Goal: Task Accomplishment & Management: Use online tool/utility

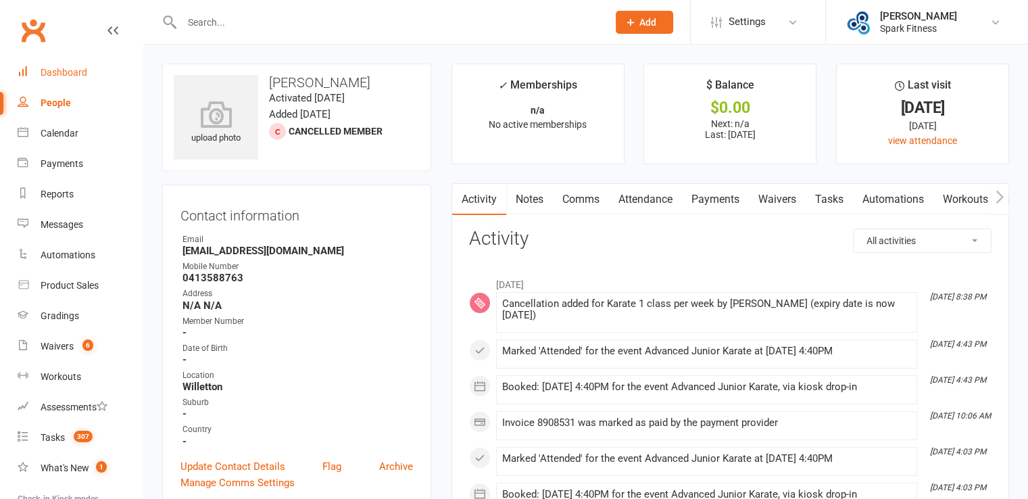
click at [66, 69] on div "Dashboard" at bounding box center [64, 72] width 47 height 11
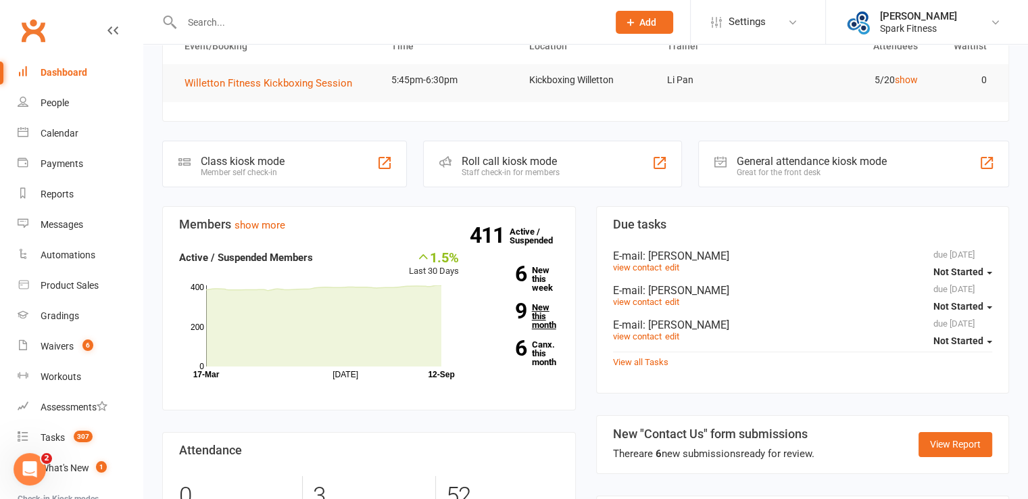
click at [545, 328] on link "9 New this month" at bounding box center [519, 316] width 80 height 26
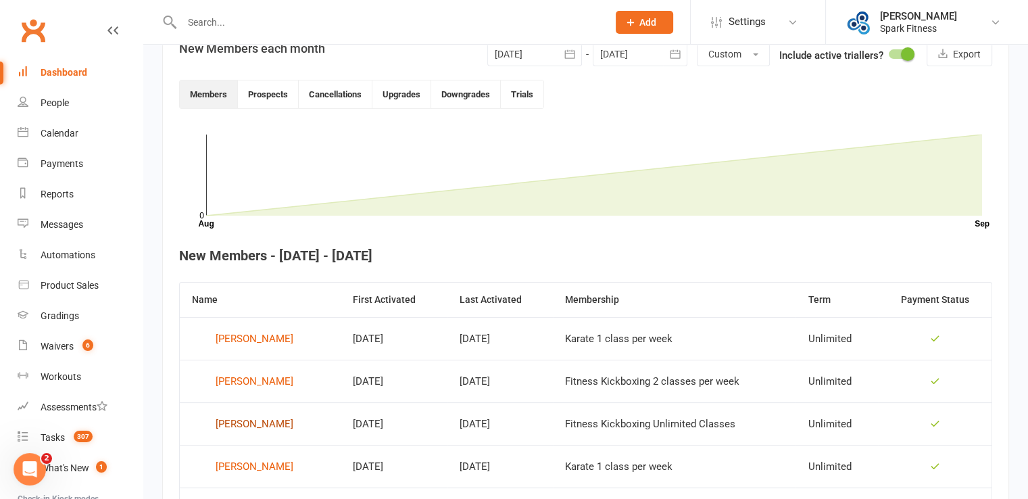
scroll to position [295, 0]
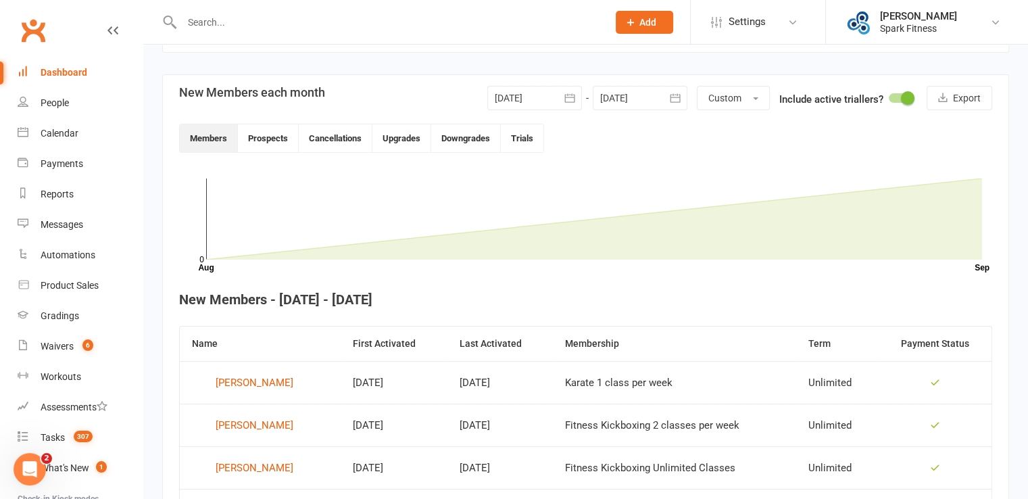
click at [68, 76] on div "Dashboard" at bounding box center [64, 72] width 47 height 11
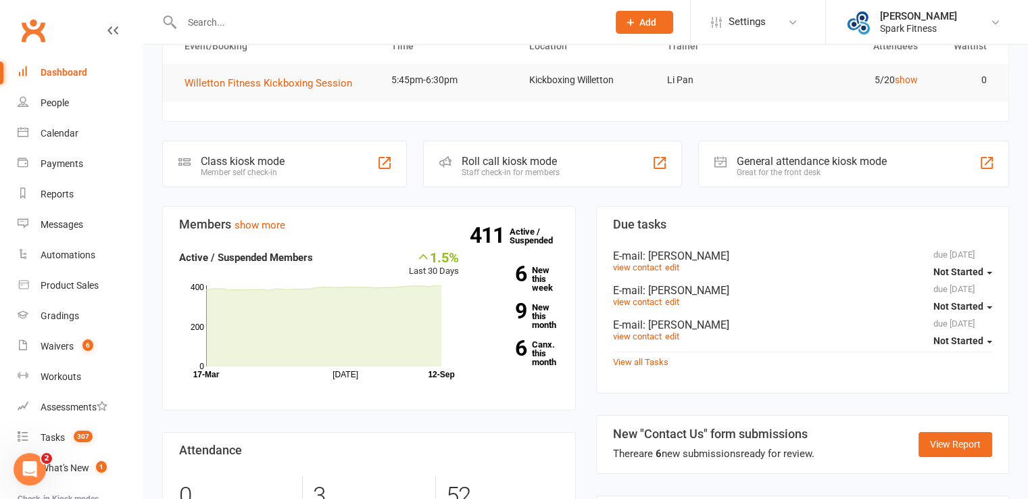
scroll to position [135, 0]
click at [70, 345] on div "Waivers" at bounding box center [57, 346] width 33 height 11
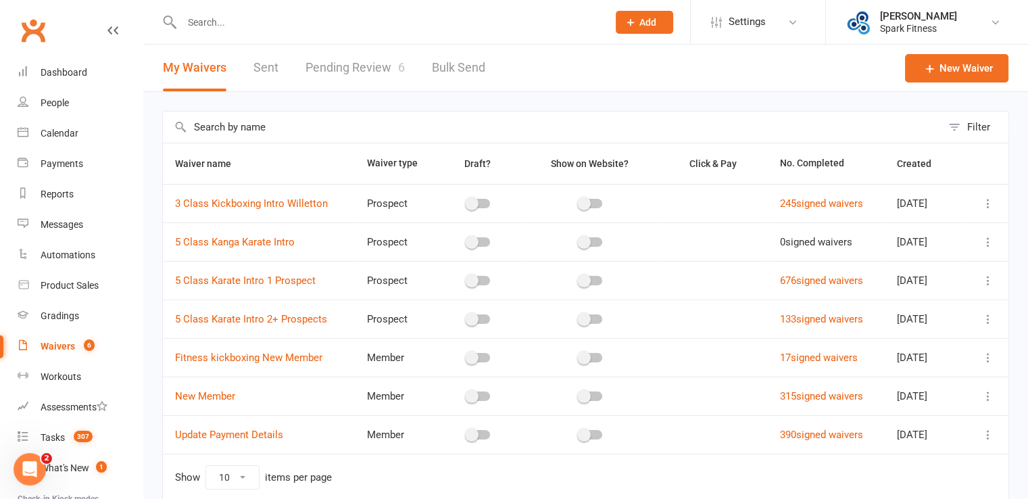
click at [362, 70] on link "Pending Review 6" at bounding box center [354, 68] width 99 height 47
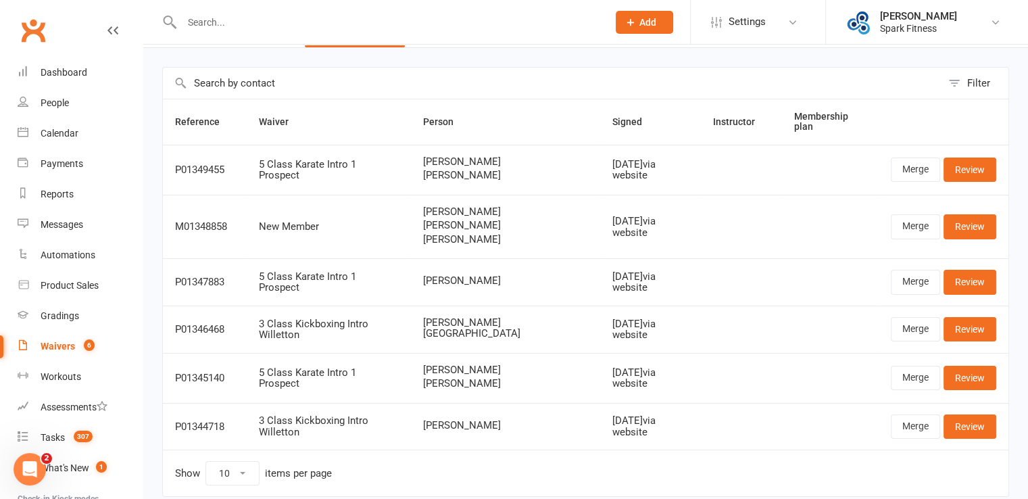
scroll to position [68, 0]
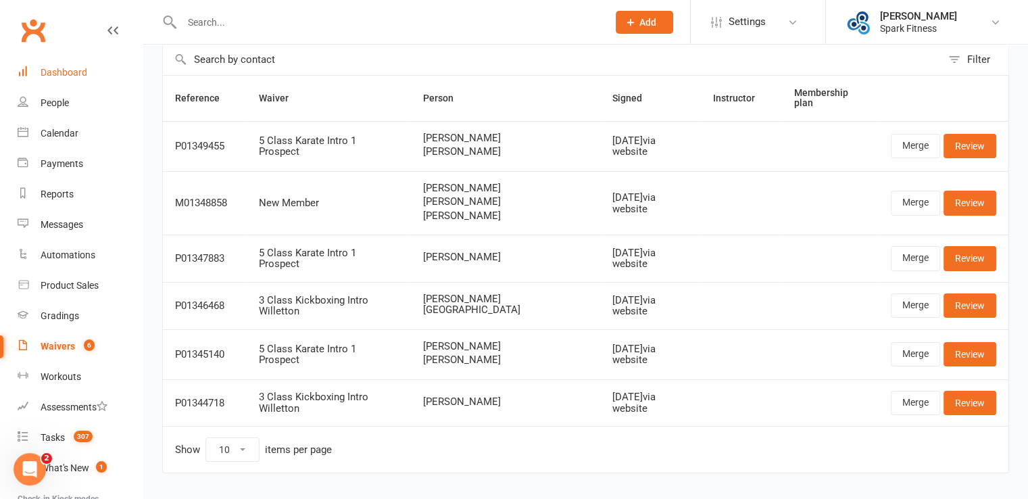
click at [62, 76] on div "Dashboard" at bounding box center [64, 72] width 47 height 11
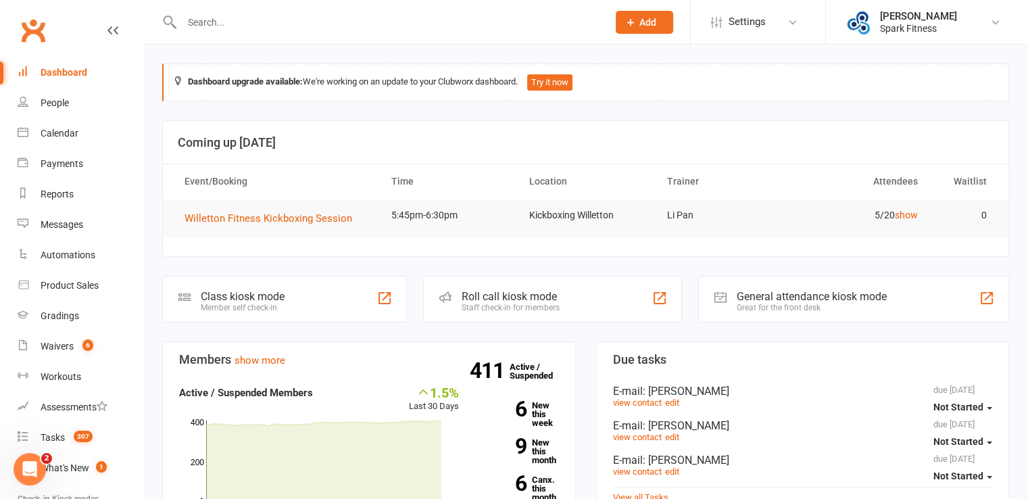
click at [482, 299] on div "Roll call kiosk mode" at bounding box center [511, 296] width 98 height 13
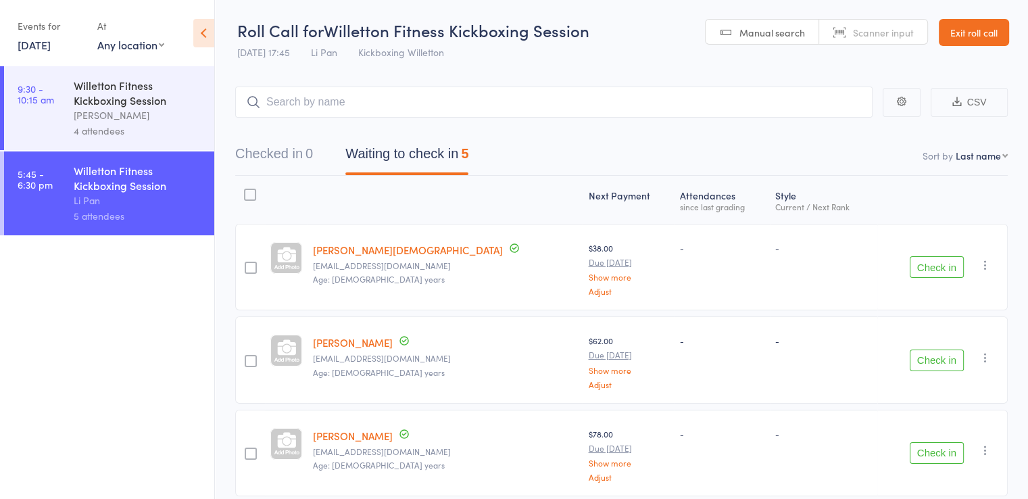
click at [45, 45] on link "[DATE]" at bounding box center [34, 44] width 33 height 15
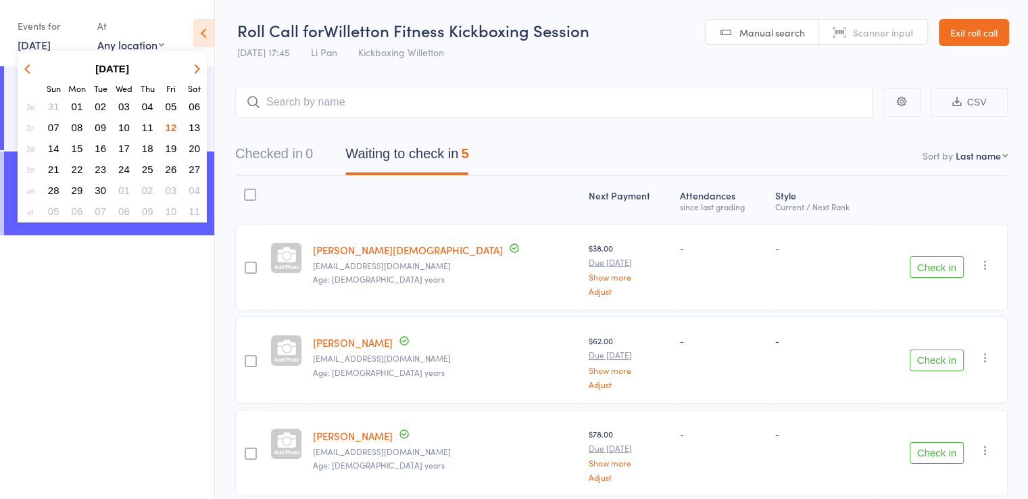
click at [147, 128] on span "11" at bounding box center [147, 127] width 11 height 11
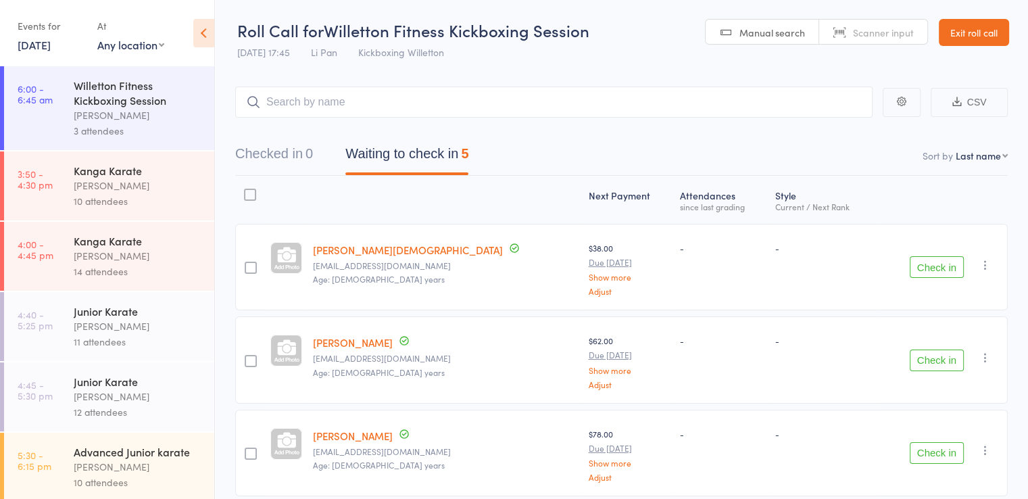
click at [95, 255] on div "[PERSON_NAME]" at bounding box center [138, 256] width 129 height 16
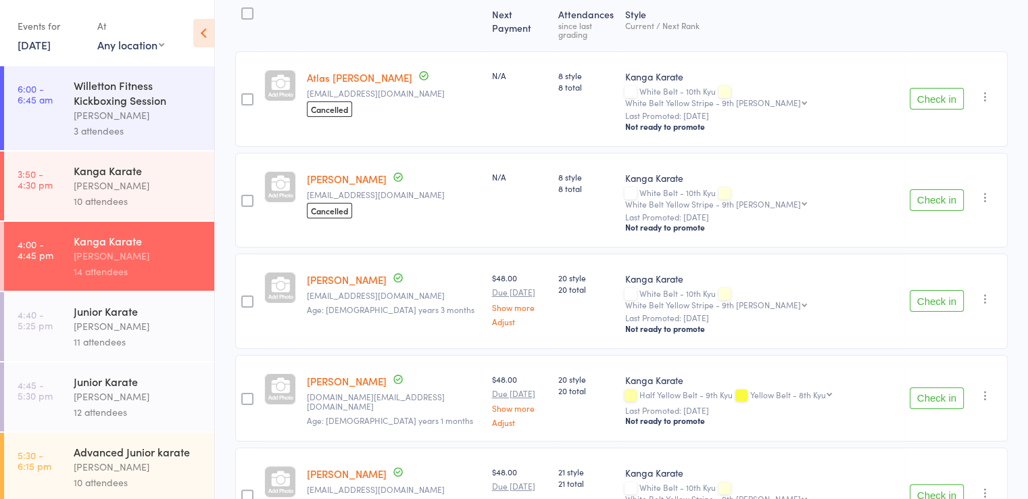
scroll to position [203, 0]
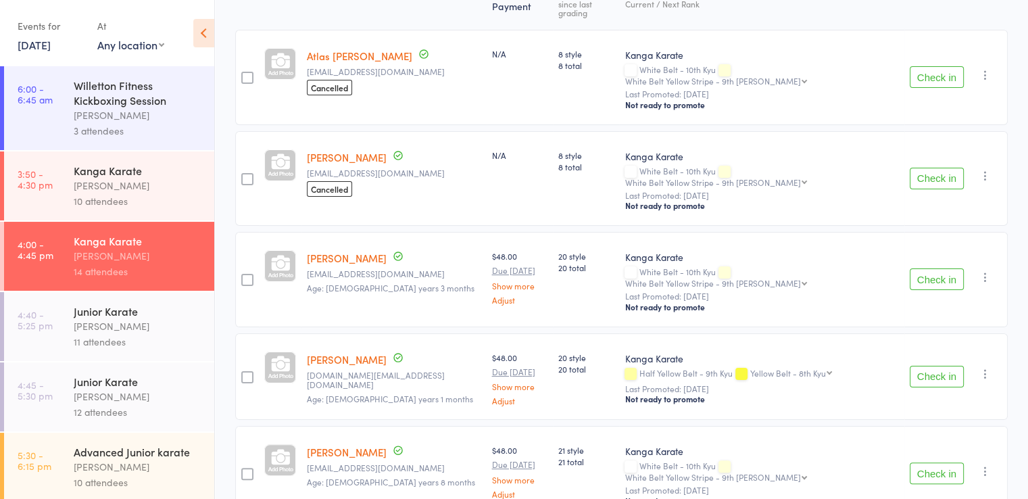
click at [941, 268] on button "Check in" at bounding box center [937, 279] width 54 height 22
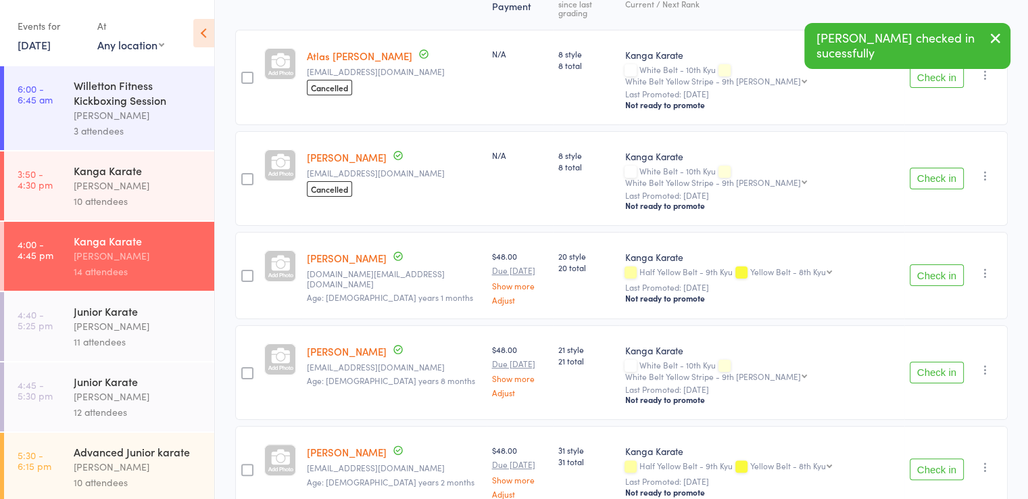
click at [935, 264] on button "Check in" at bounding box center [937, 275] width 54 height 22
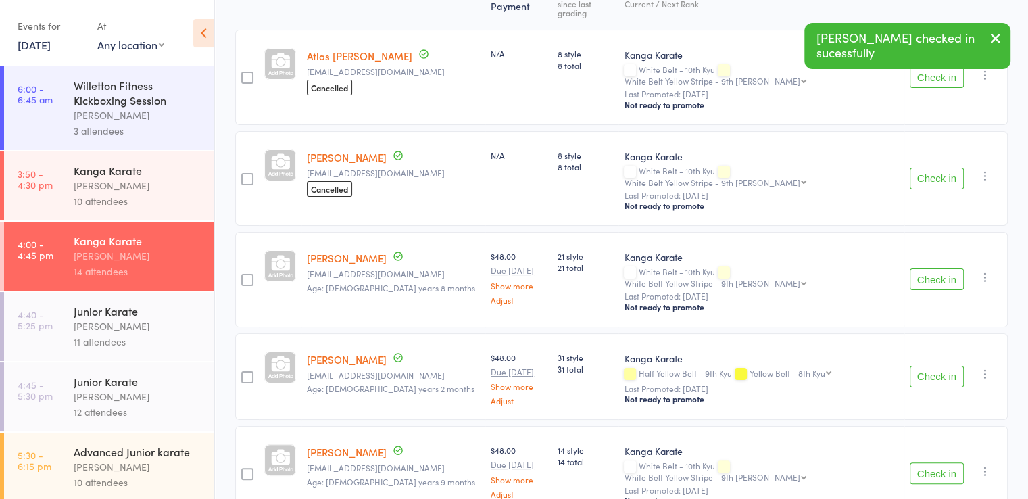
click at [935, 268] on button "Check in" at bounding box center [937, 279] width 54 height 22
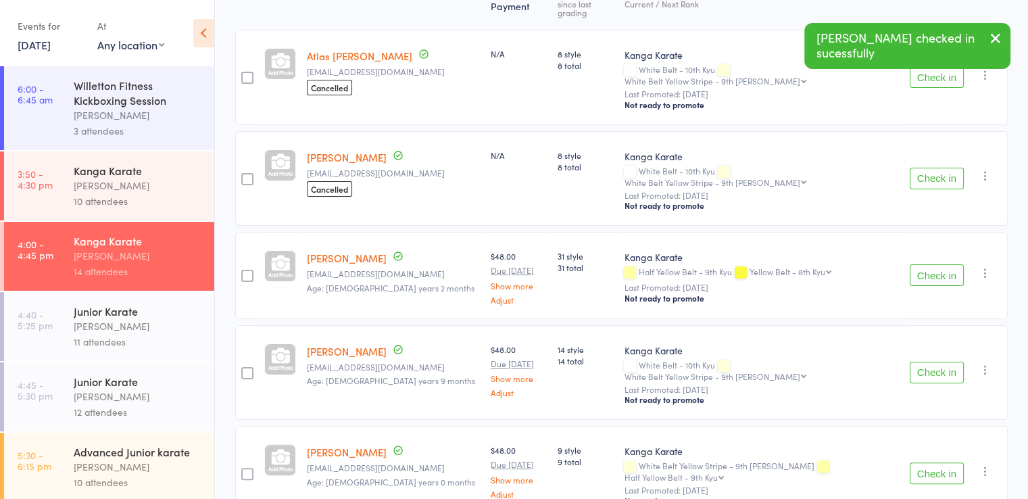
click at [935, 264] on button "Check in" at bounding box center [937, 275] width 54 height 22
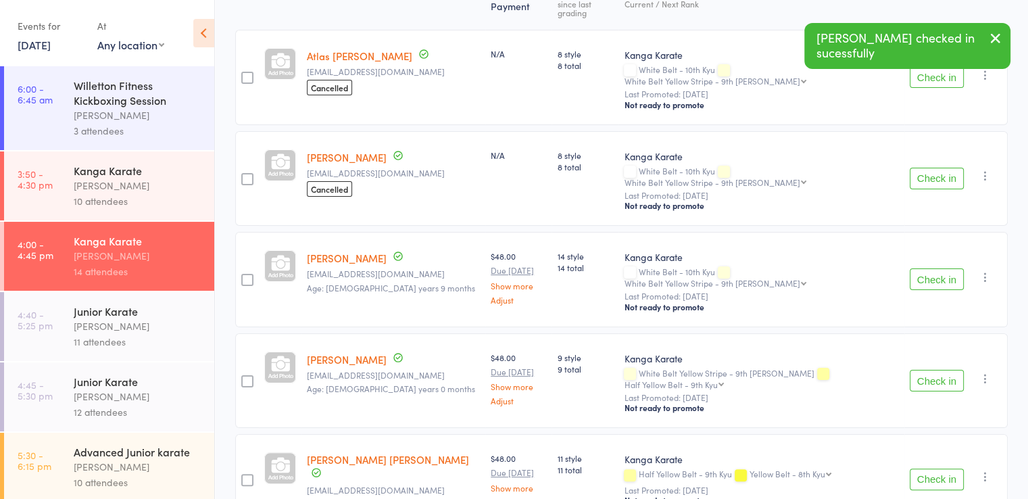
click at [935, 268] on button "Check in" at bounding box center [937, 279] width 54 height 22
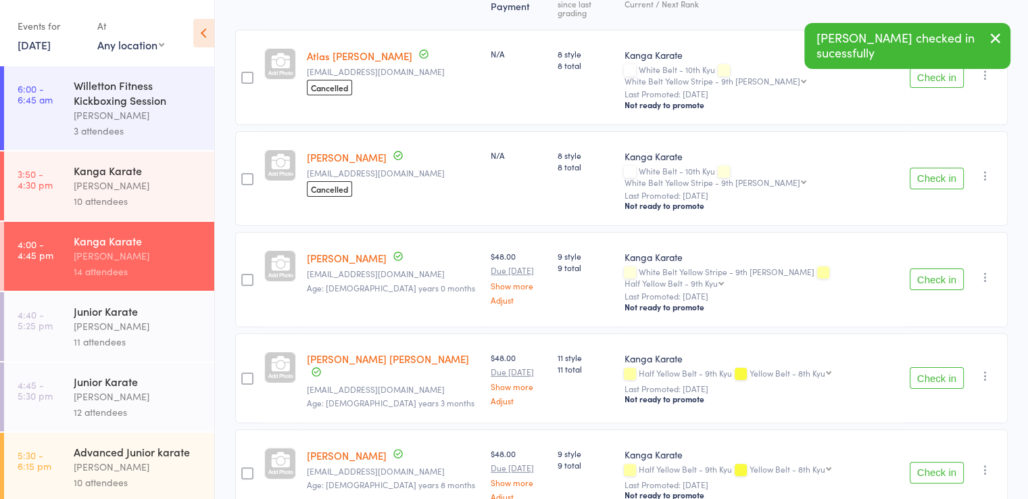
click at [935, 268] on button "Check in" at bounding box center [937, 279] width 54 height 22
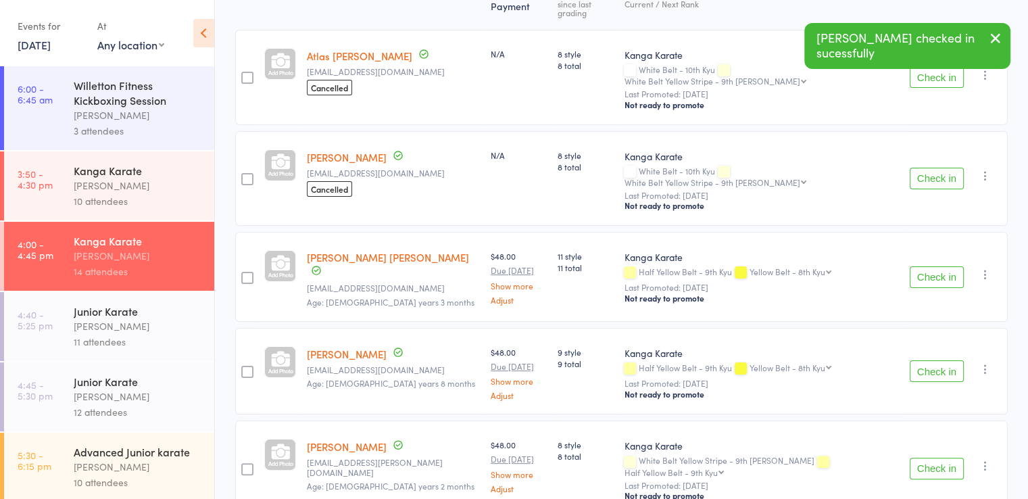
click at [935, 266] on button "Check in" at bounding box center [937, 277] width 54 height 22
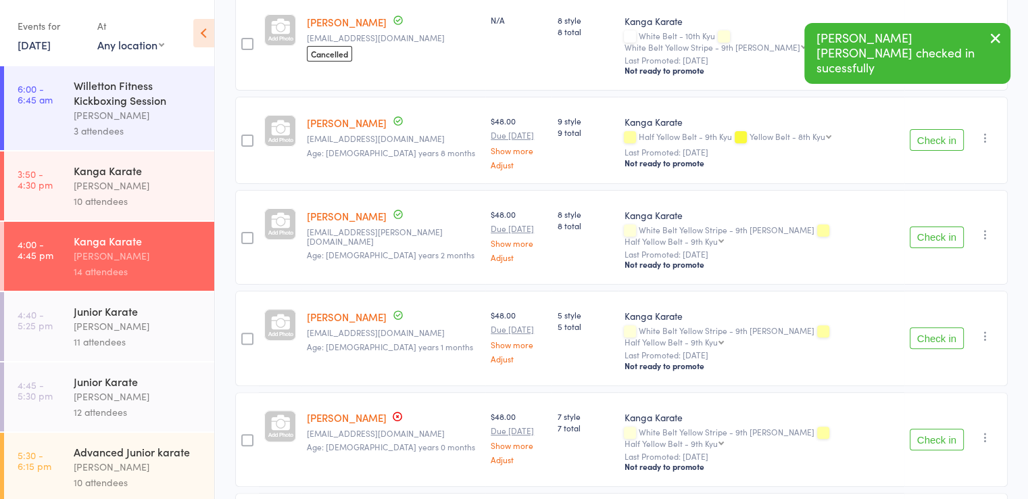
scroll to position [405, 0]
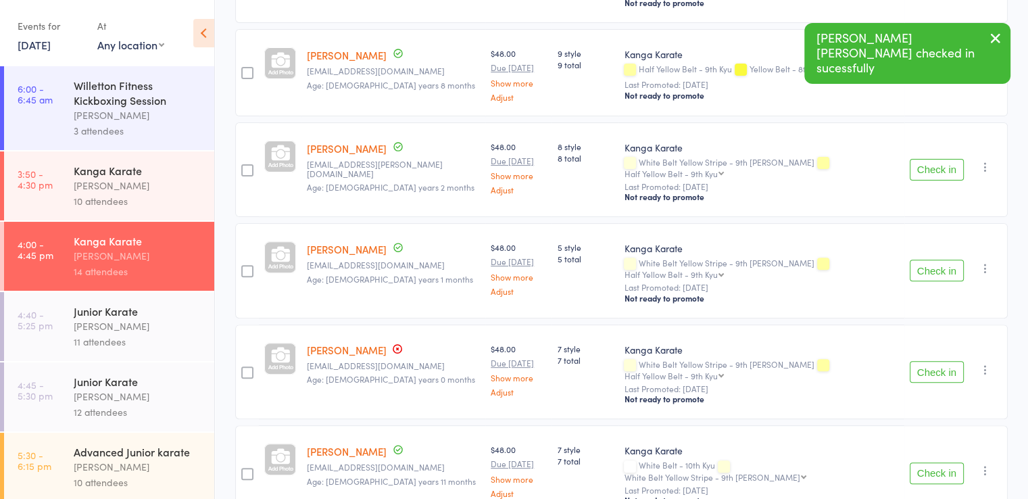
click at [939, 260] on button "Check in" at bounding box center [937, 271] width 54 height 22
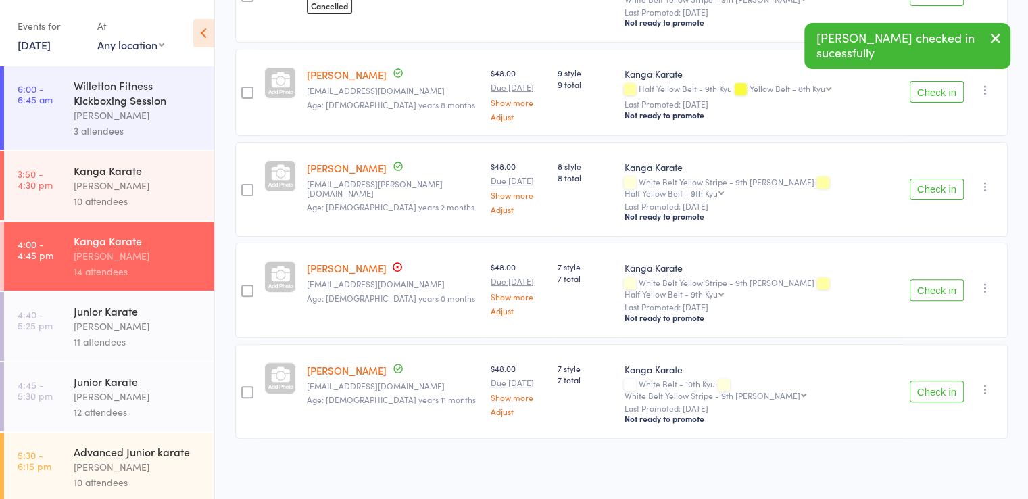
scroll to position [332, 0]
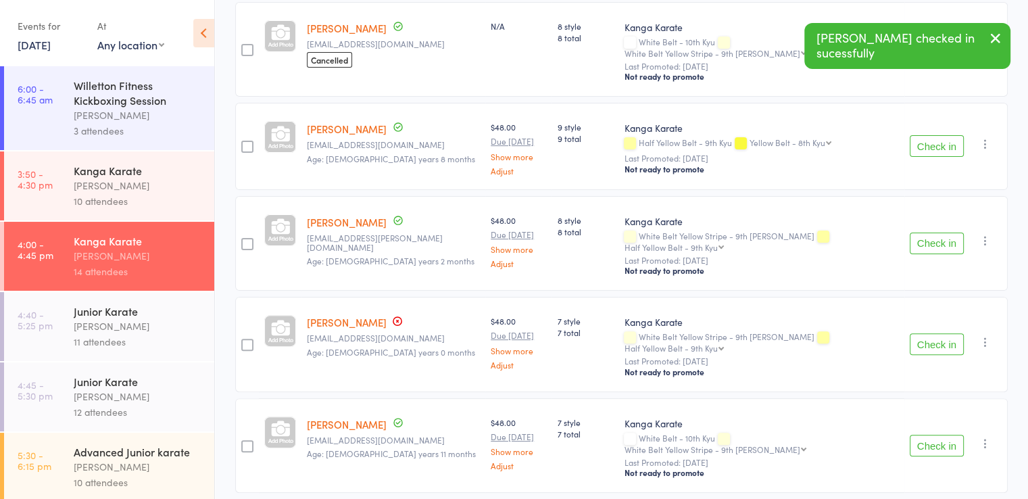
click at [924, 333] on button "Check in" at bounding box center [937, 344] width 54 height 22
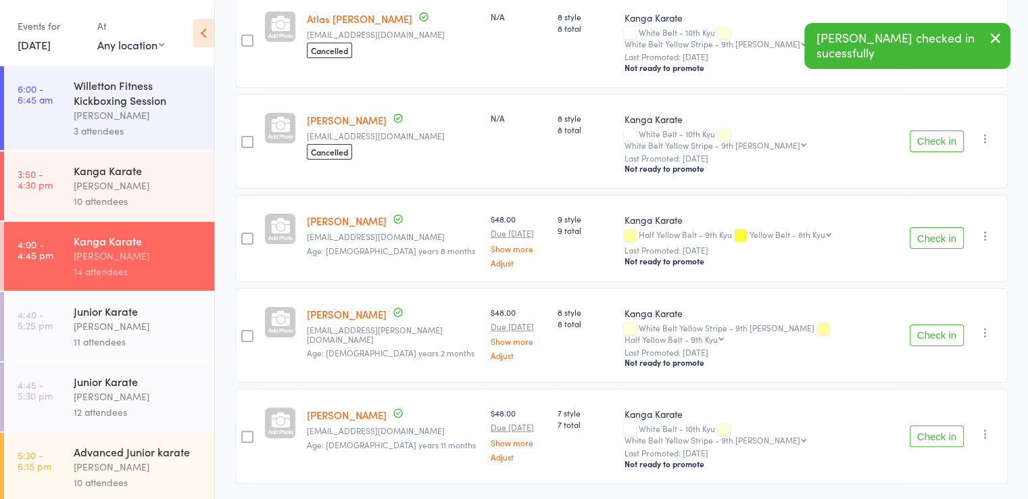
click at [924, 425] on button "Check in" at bounding box center [937, 436] width 54 height 22
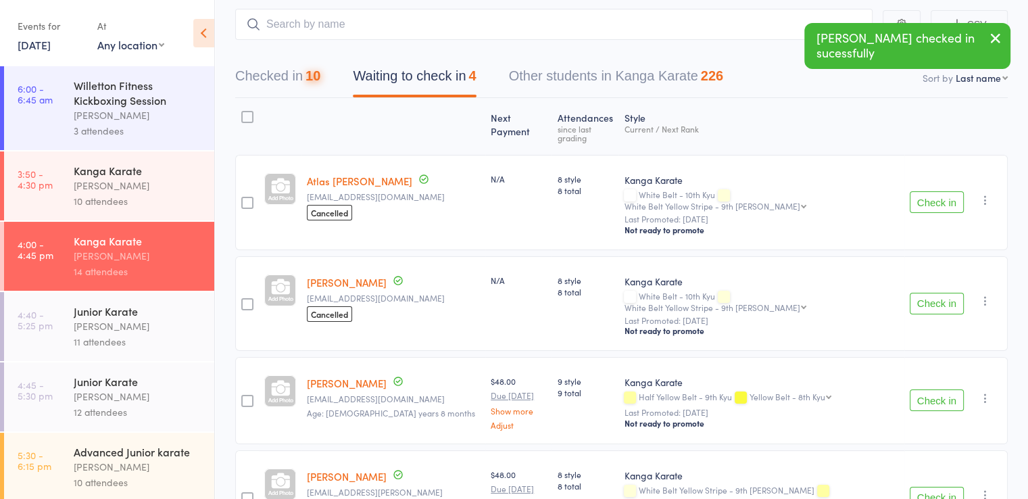
scroll to position [0, 0]
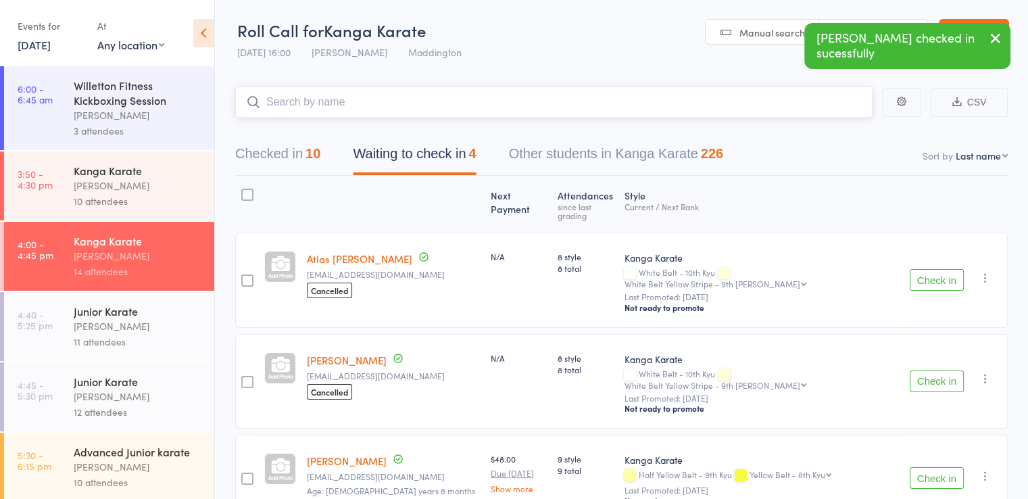
click at [331, 107] on input "search" at bounding box center [553, 102] width 637 height 31
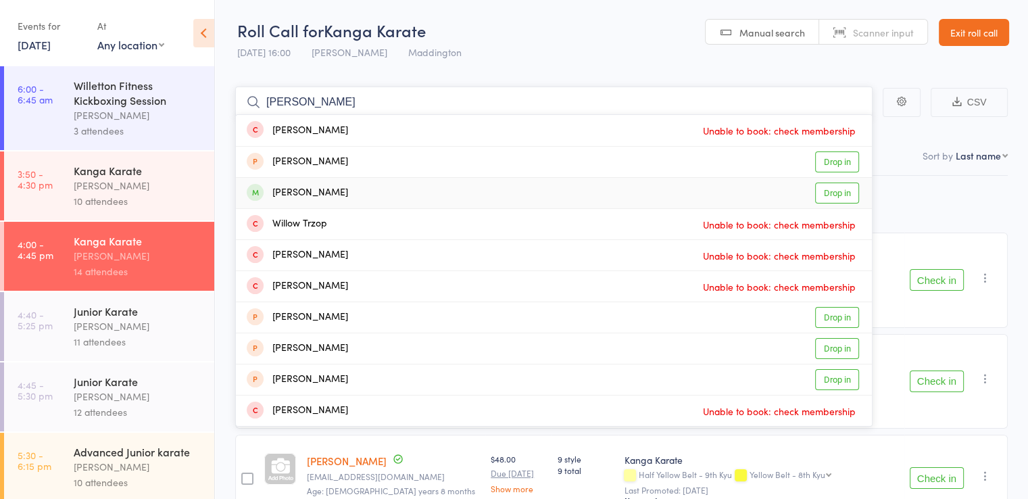
type input "willaim"
click at [324, 192] on div "William Long" at bounding box center [297, 193] width 101 height 16
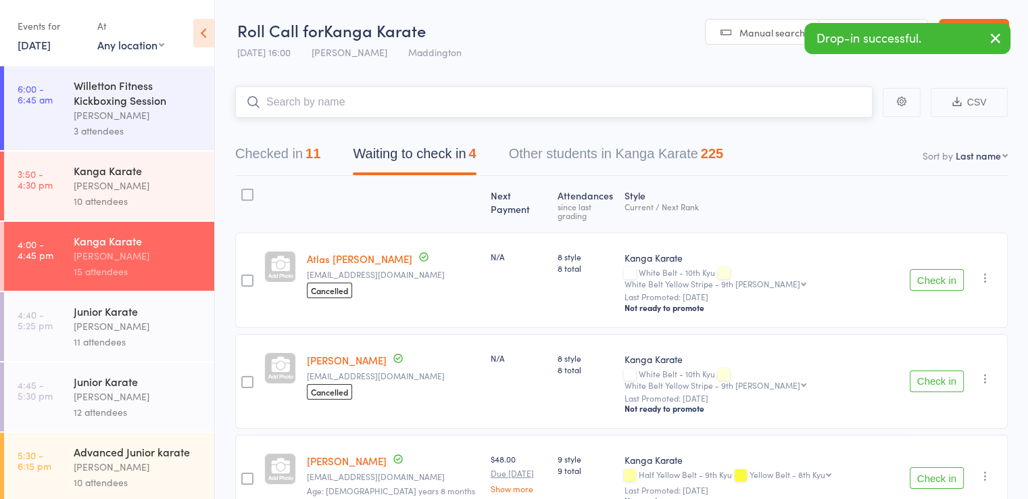
click at [312, 103] on input "search" at bounding box center [553, 102] width 637 height 31
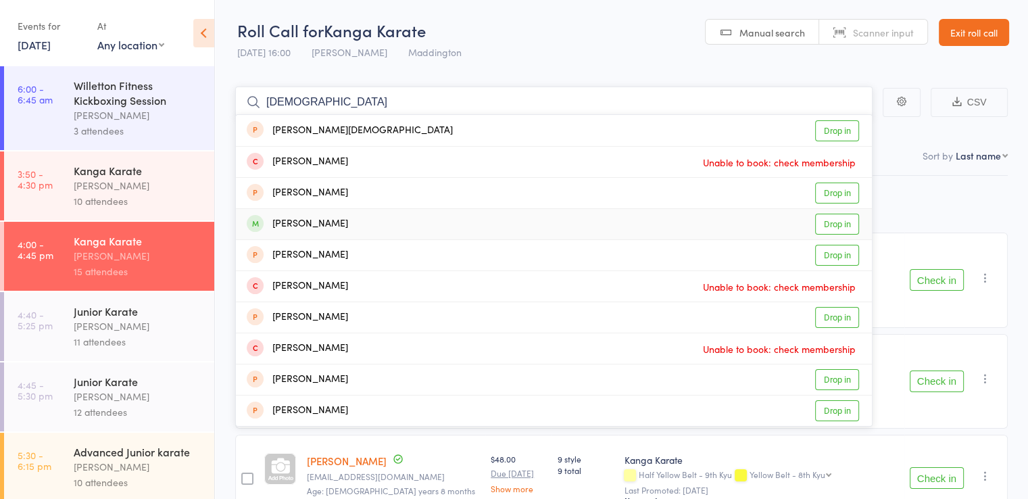
type input "christian"
click at [376, 231] on div "Christian Mckelvey Drop in" at bounding box center [554, 224] width 636 height 30
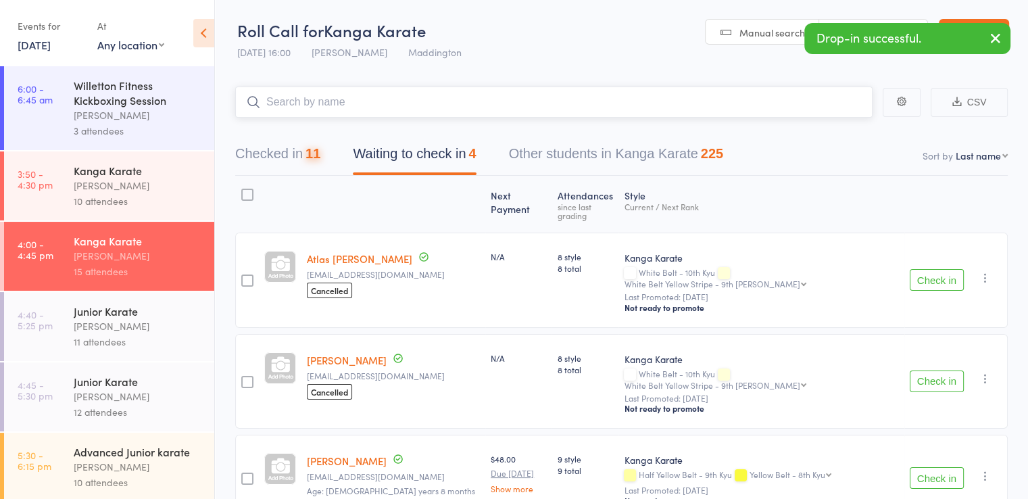
click at [335, 106] on input "search" at bounding box center [553, 102] width 637 height 31
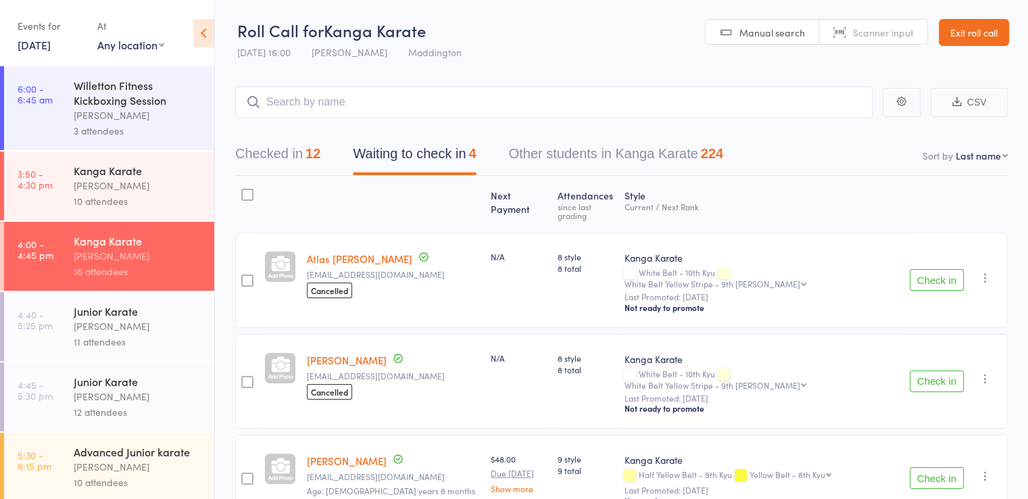
click at [95, 401] on div "[PERSON_NAME]" at bounding box center [138, 397] width 129 height 16
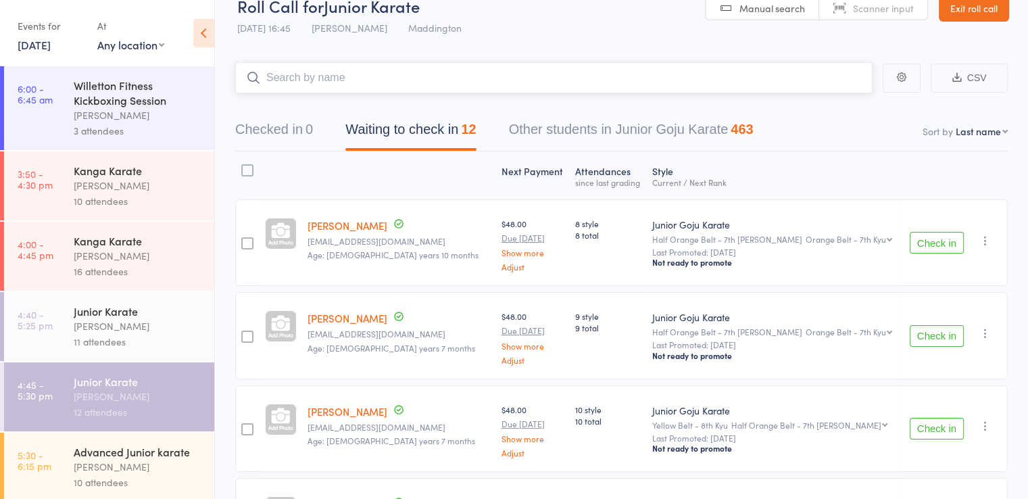
scroll to position [68, 0]
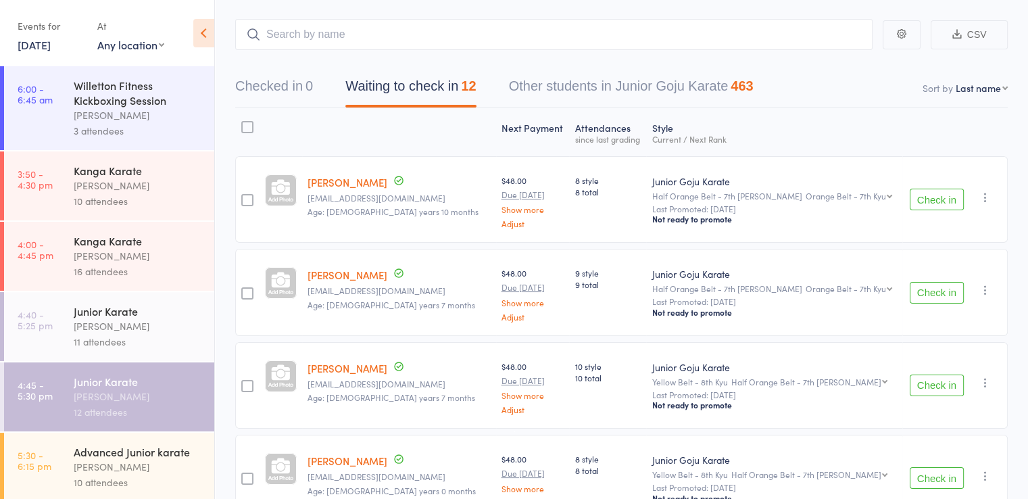
click at [934, 203] on button "Check in" at bounding box center [937, 200] width 54 height 22
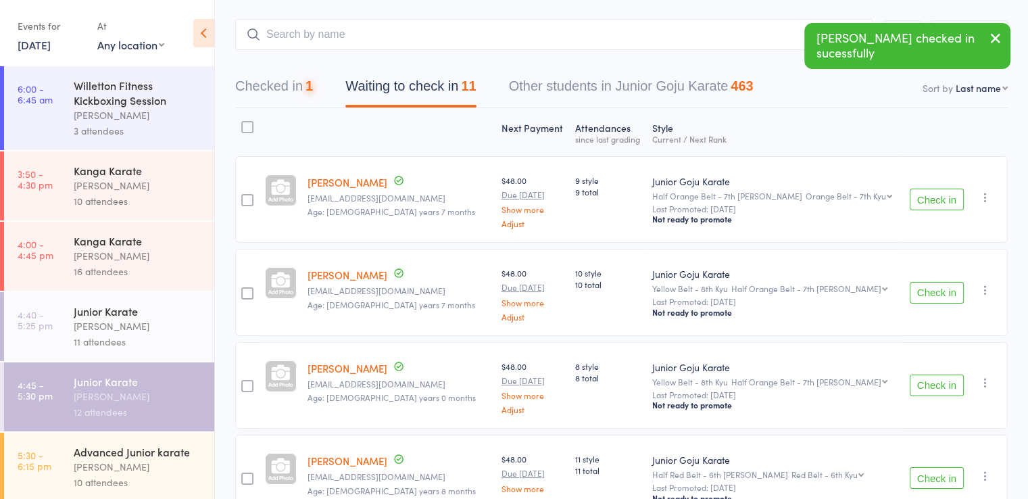
click at [935, 198] on button "Check in" at bounding box center [937, 200] width 54 height 22
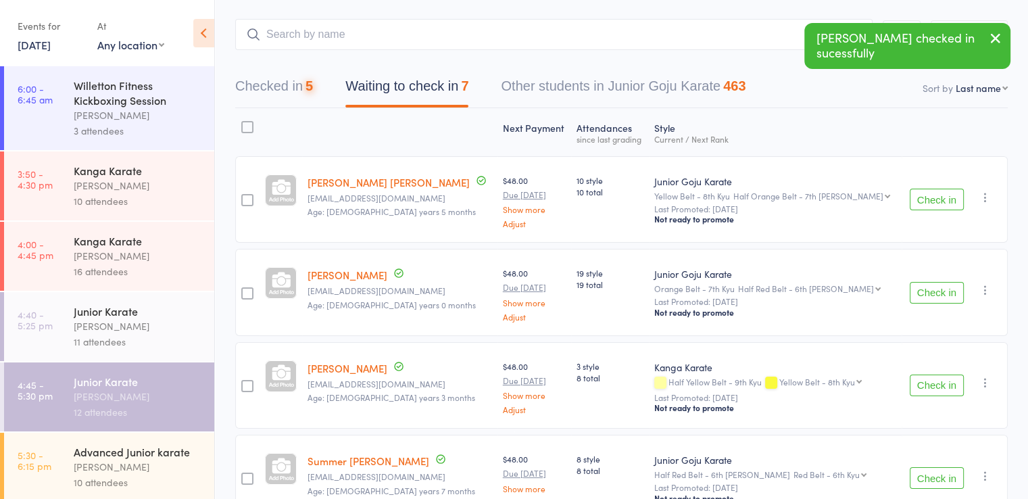
click at [935, 198] on button "Check in" at bounding box center [937, 200] width 54 height 22
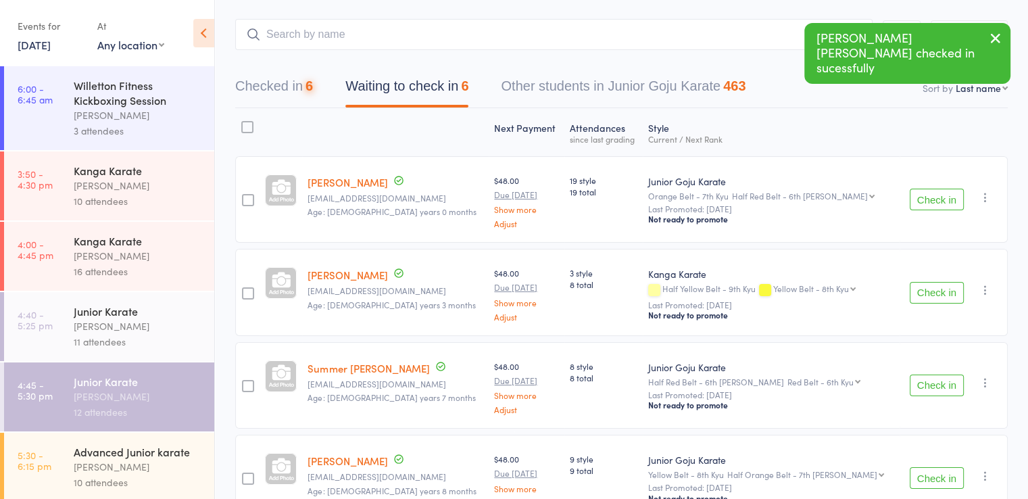
click at [935, 198] on button "Check in" at bounding box center [937, 200] width 54 height 22
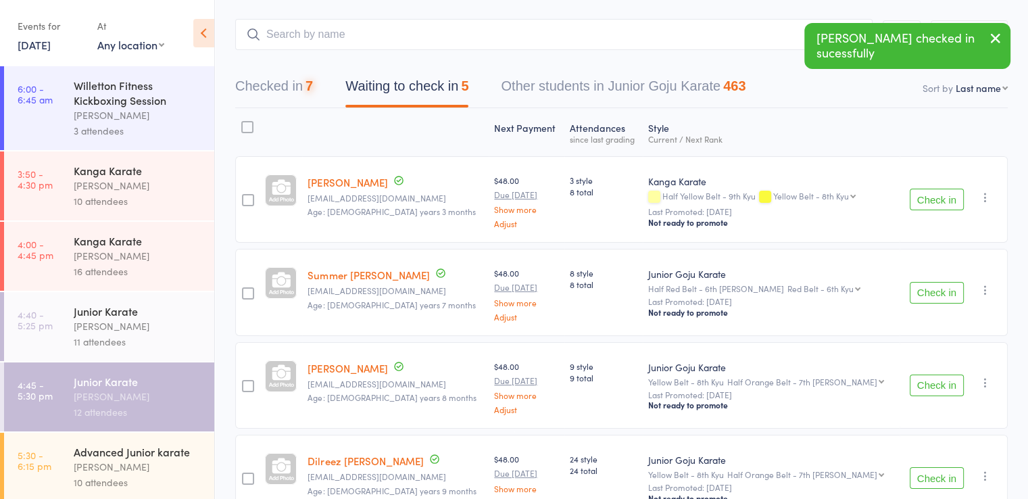
click at [935, 198] on button "Check in" at bounding box center [937, 200] width 54 height 22
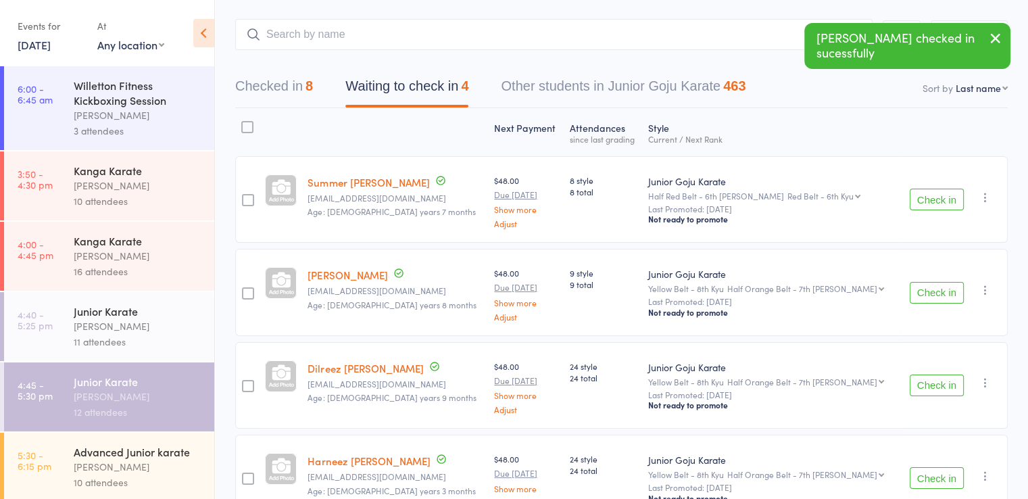
click at [936, 287] on button "Check in" at bounding box center [937, 293] width 54 height 22
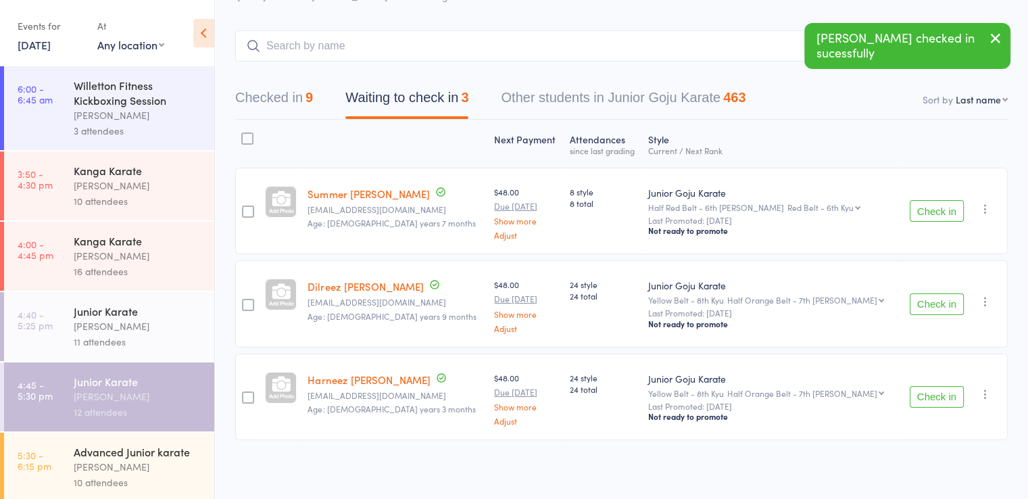
click at [934, 306] on button "Check in" at bounding box center [937, 304] width 54 height 22
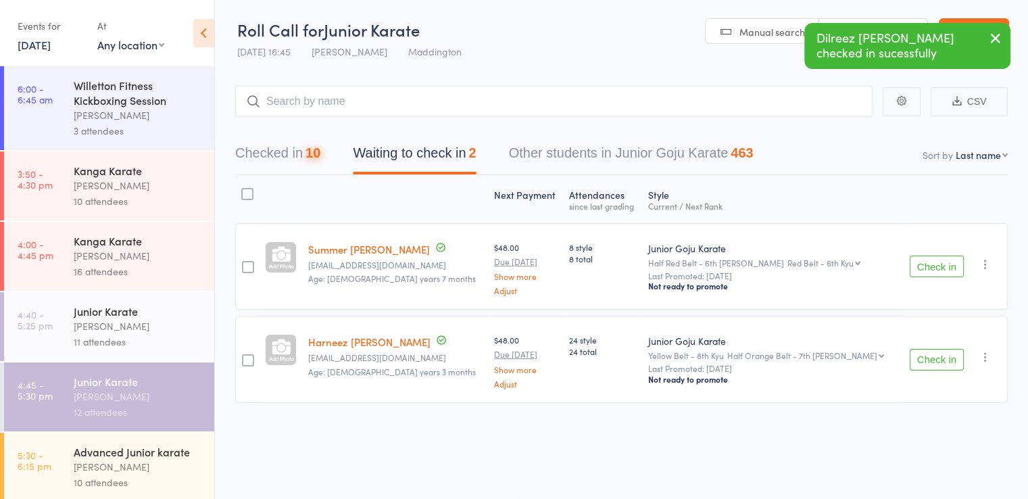
scroll to position [0, 0]
click at [937, 364] on button "Check in" at bounding box center [937, 360] width 54 height 22
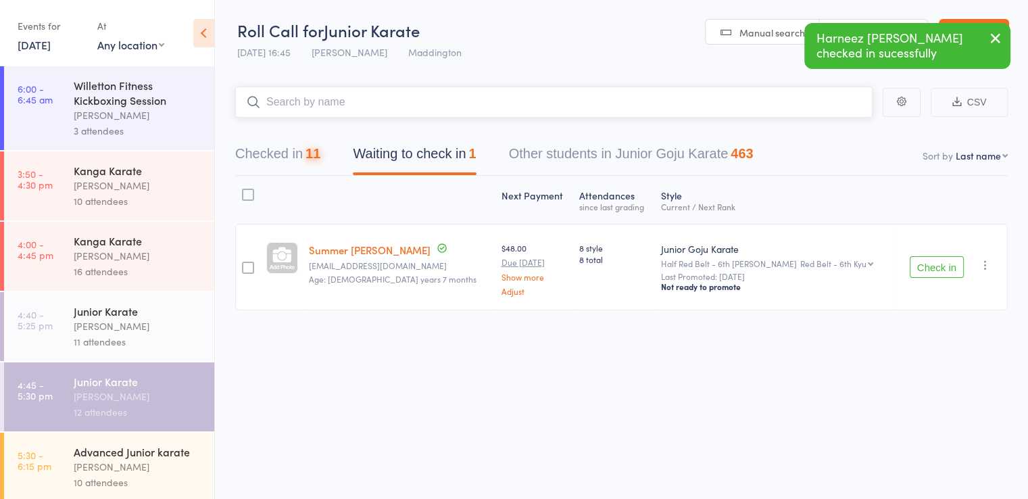
click at [318, 102] on input "search" at bounding box center [553, 102] width 637 height 31
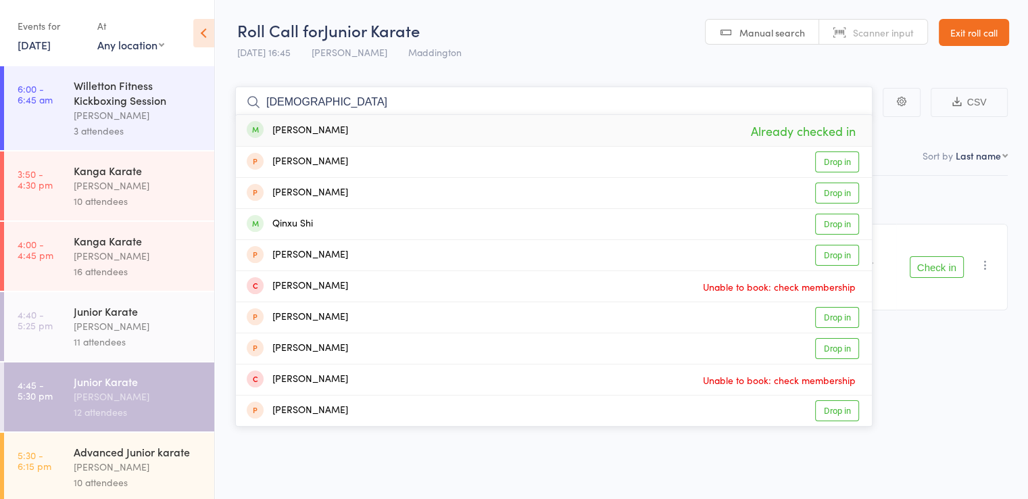
drag, startPoint x: 319, startPoint y: 98, endPoint x: 212, endPoint y: 109, distance: 107.3
click at [212, 109] on div "Roll Call for Junior Karate 11 Sep 16:45 Andy Jakobsen Maddington Manual search…" at bounding box center [514, 249] width 1028 height 499
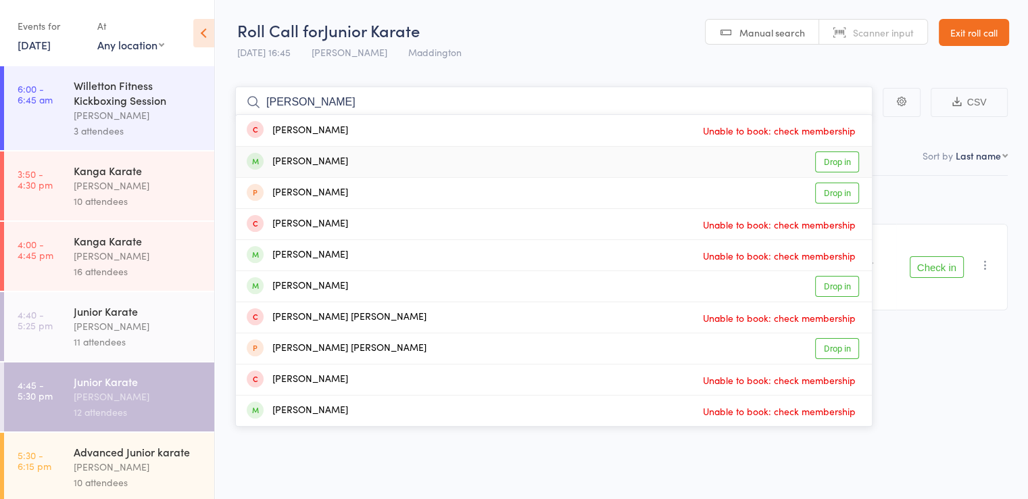
type input "anna"
click at [314, 162] on div "Anna Sony" at bounding box center [297, 162] width 101 height 16
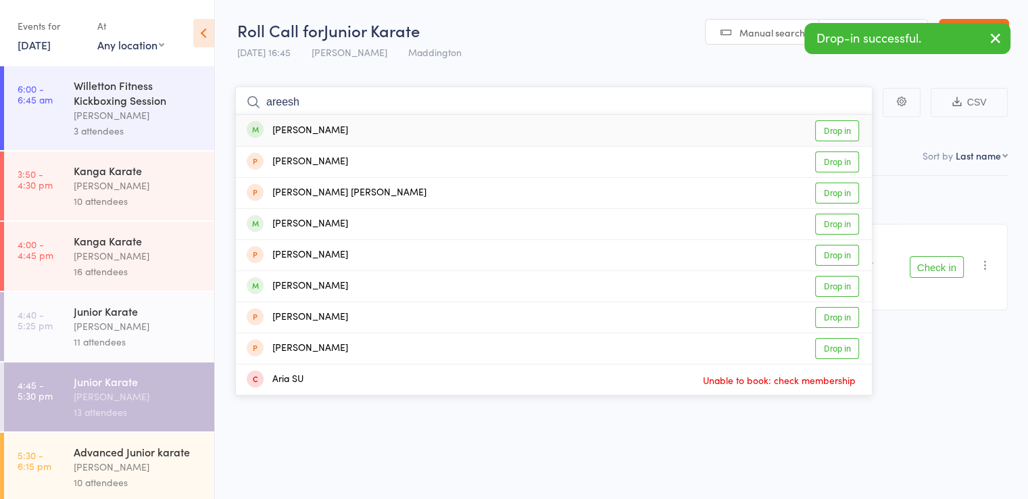
type input "areesh"
click at [348, 125] on div "Amayra Zaman Areesha" at bounding box center [297, 131] width 101 height 16
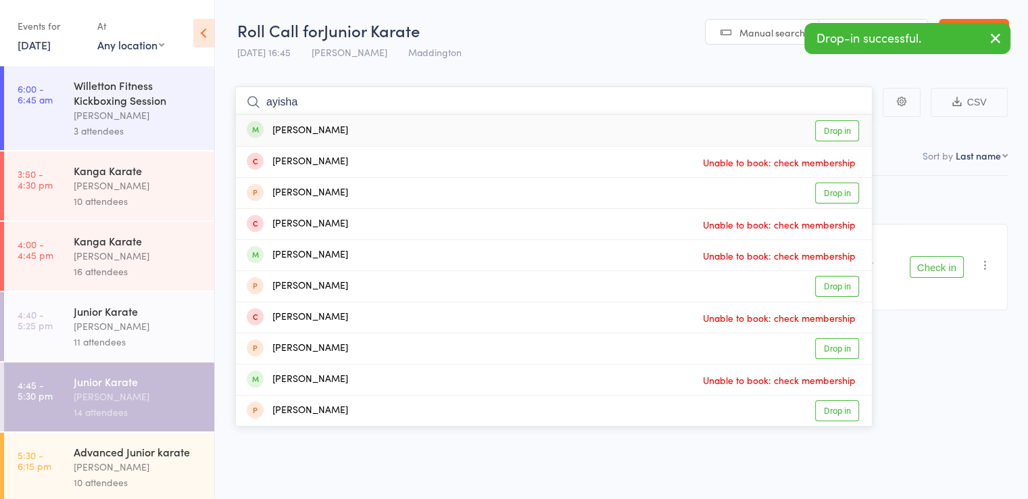
type input "ayisha"
click at [354, 125] on div "Ayisha Sameer Drop in" at bounding box center [554, 130] width 636 height 31
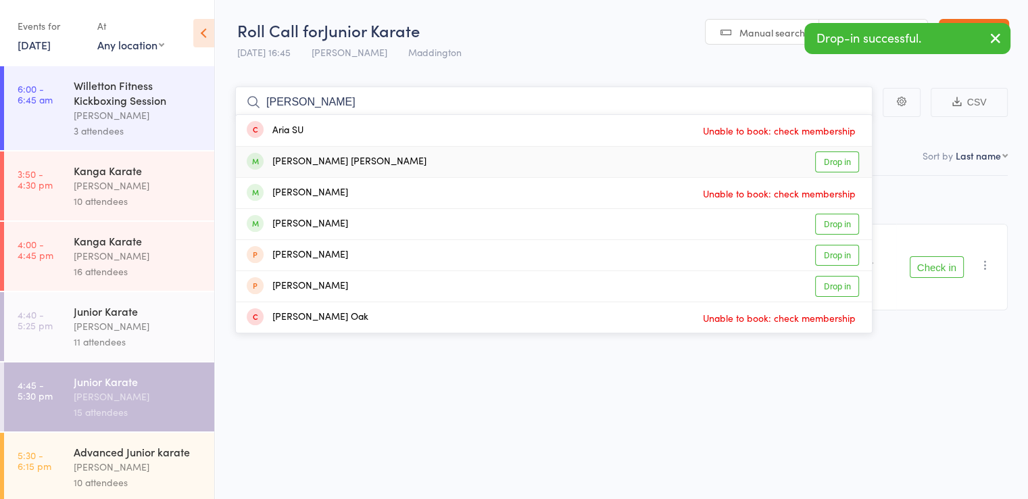
type input "arif"
click at [362, 154] on div "Arif Michel Mohammed" at bounding box center [337, 162] width 180 height 16
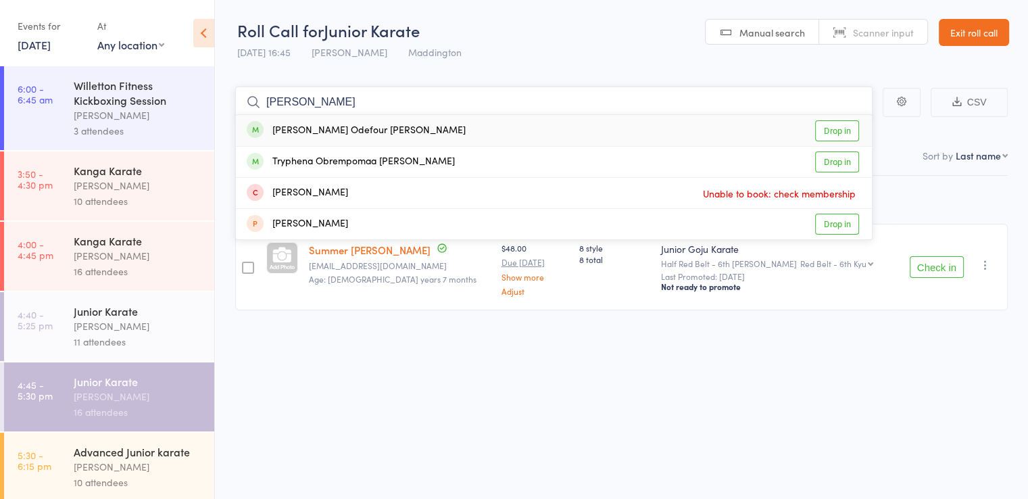
type input "sackey"
click at [348, 129] on div "Ephraim Odefour Sackey" at bounding box center [356, 131] width 219 height 16
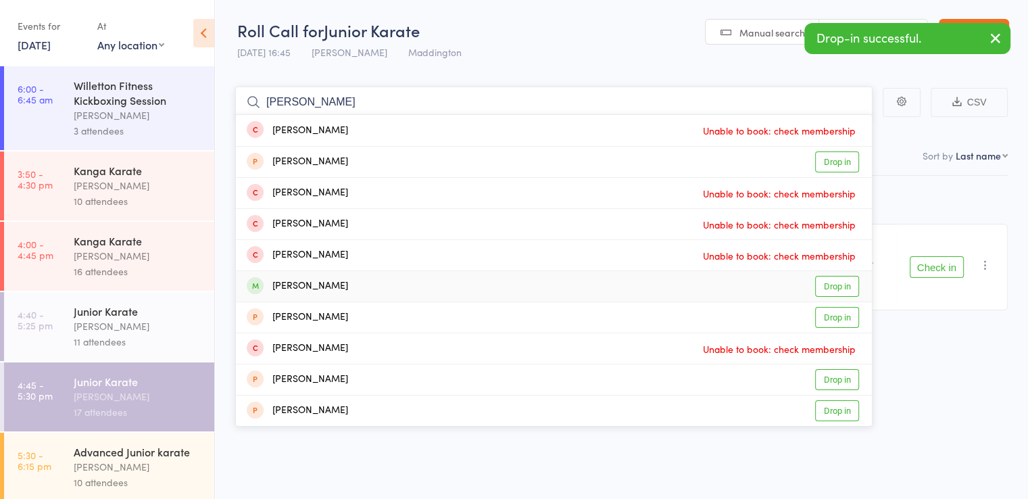
type input "sarah"
click at [332, 288] on div "sarah teague Drop in" at bounding box center [554, 286] width 636 height 30
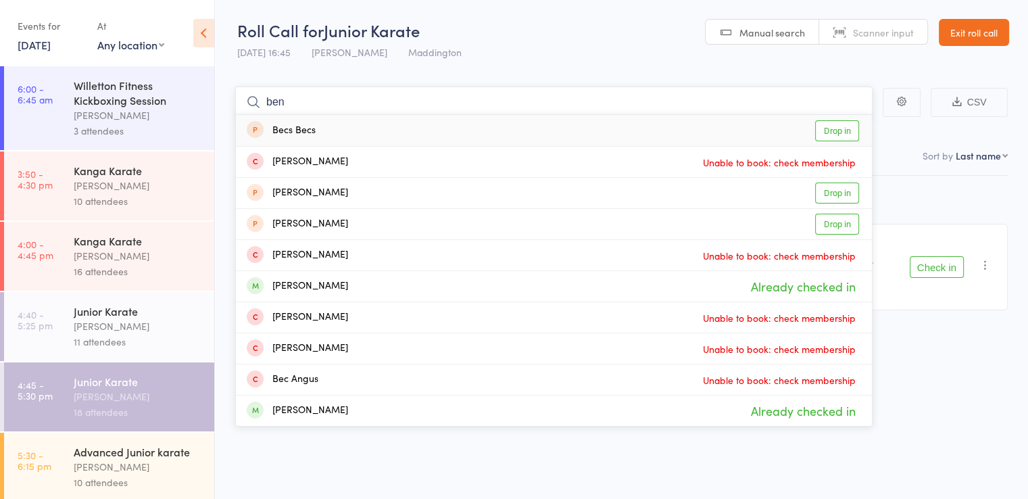
drag, startPoint x: 295, startPoint y: 103, endPoint x: 249, endPoint y: 104, distance: 46.0
click at [260, 103] on form "ben Becs Becs Drop in Alexa Benge Unable to book: check membership Rosalie beng…" at bounding box center [553, 102] width 637 height 31
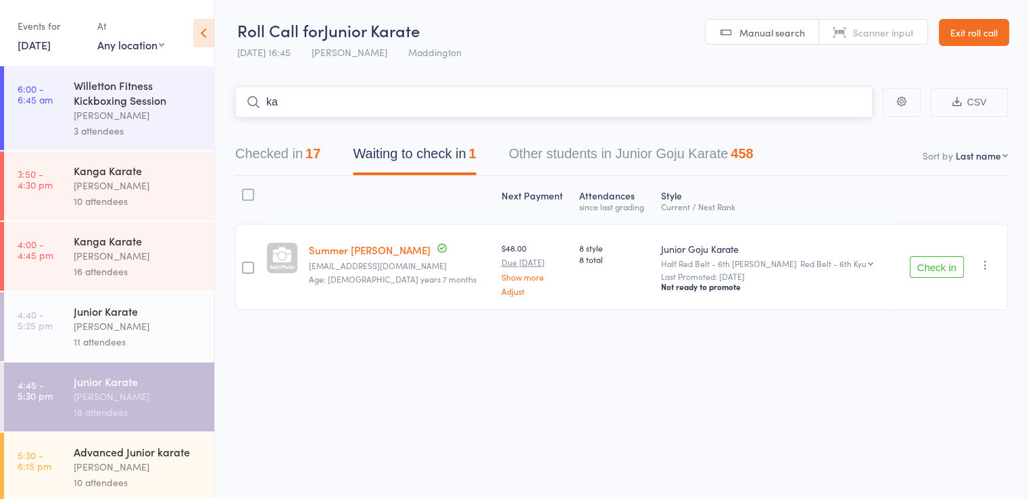
type input "k"
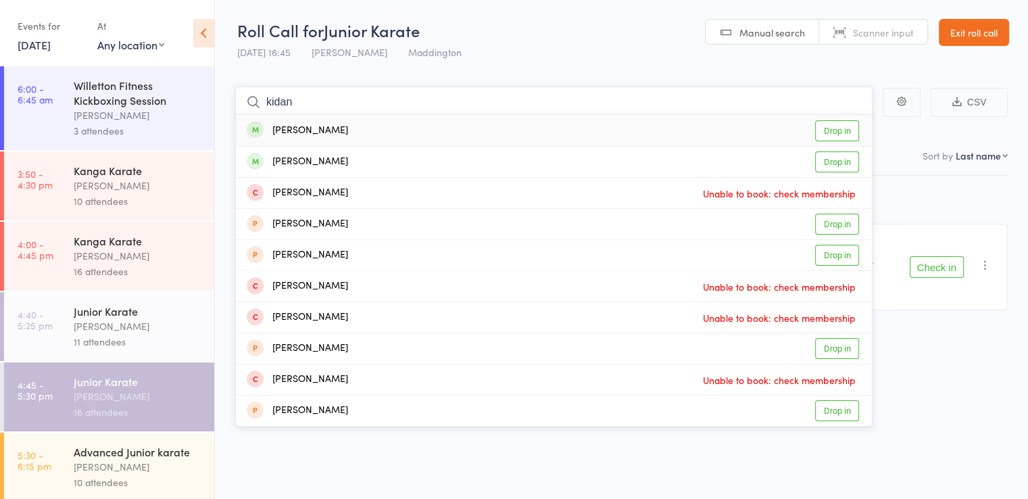
type input "kidan"
click at [297, 126] on div "Elijah Kidane" at bounding box center [297, 131] width 101 height 16
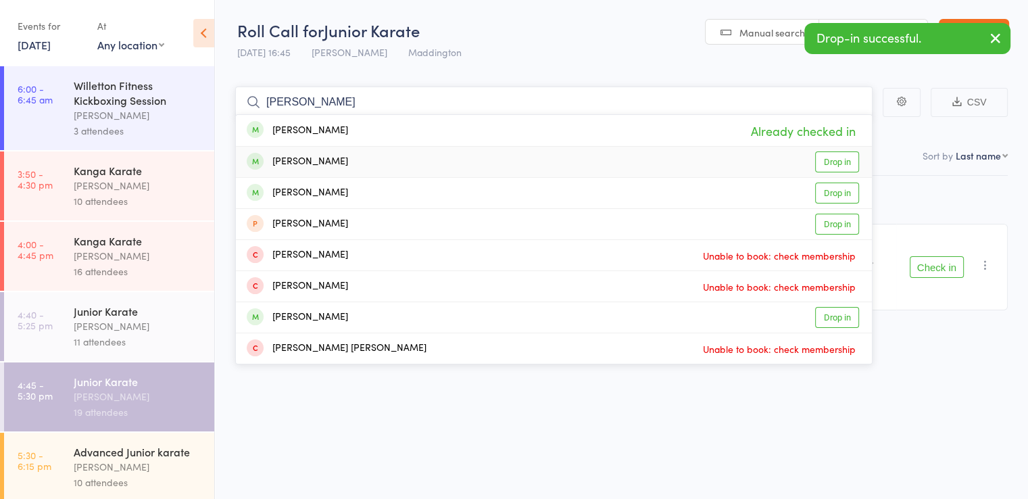
type input "kidane"
click at [316, 158] on div "Matthew Kidane" at bounding box center [297, 162] width 101 height 16
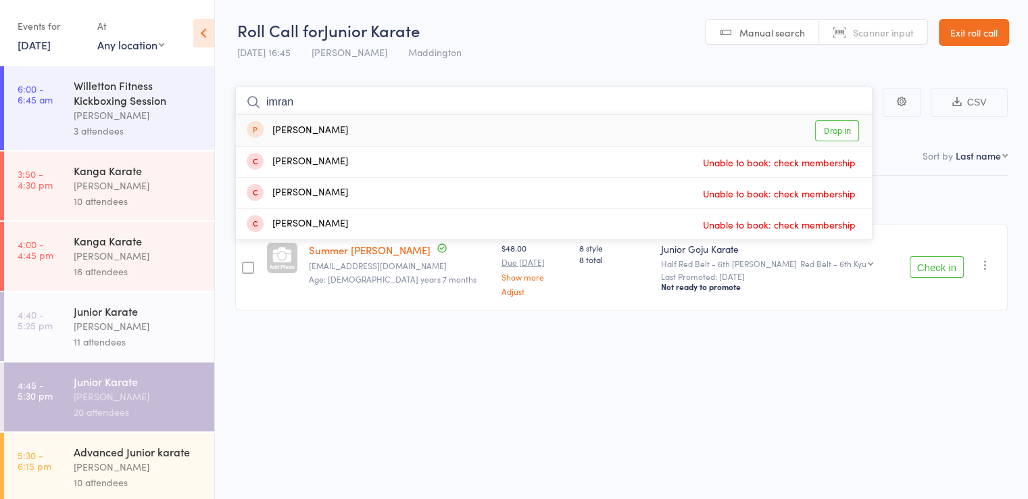
type input "imran"
click at [348, 128] on div "Imran Abdulwasi Drop in" at bounding box center [554, 130] width 636 height 31
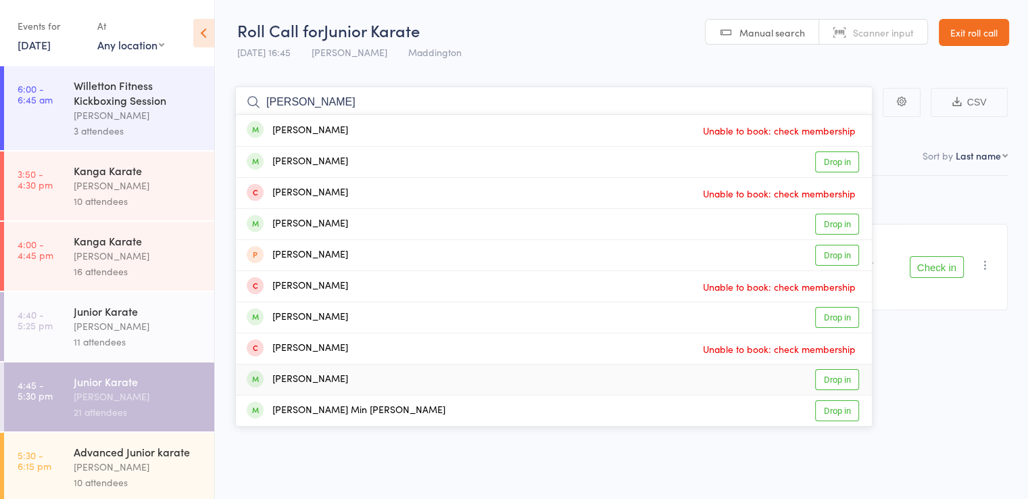
type input "lucas"
click at [322, 381] on div "[PERSON_NAME]" at bounding box center [297, 380] width 101 height 16
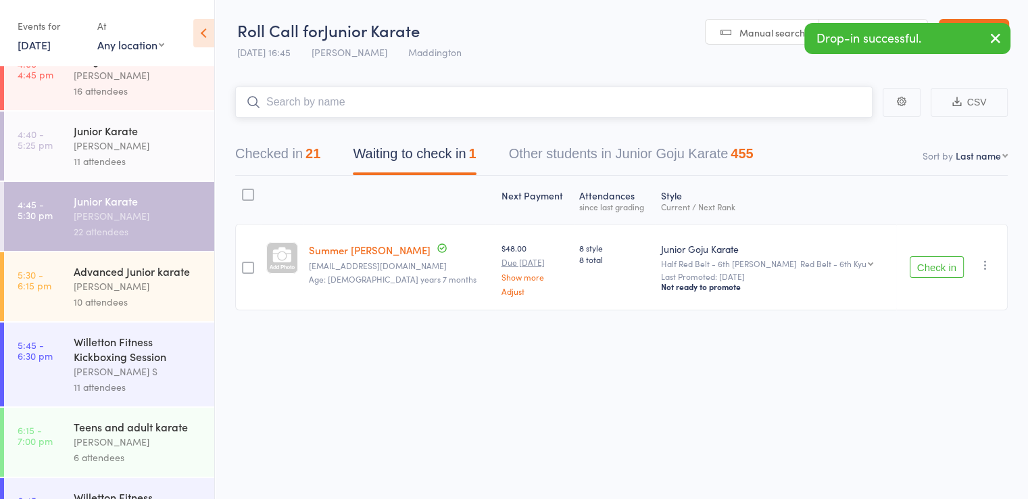
scroll to position [203, 0]
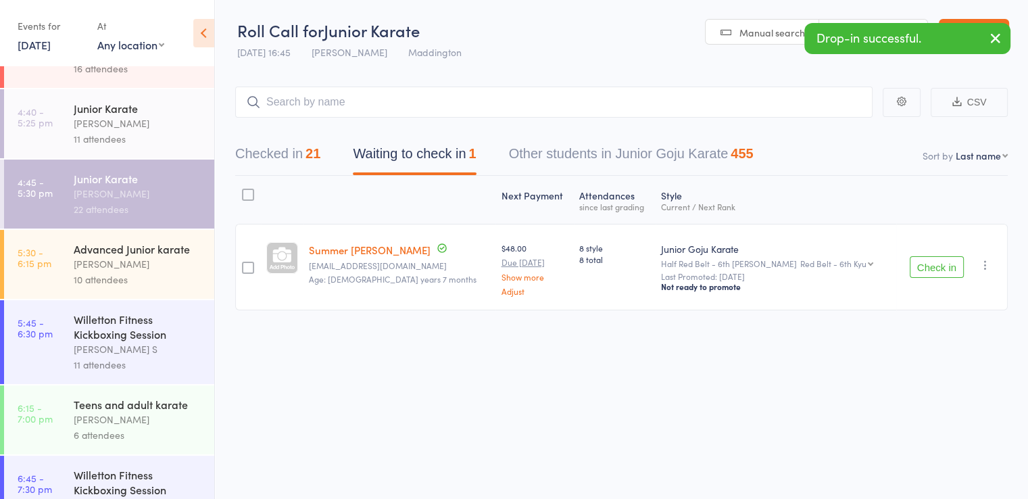
click at [107, 271] on div "[PERSON_NAME]" at bounding box center [138, 264] width 129 height 16
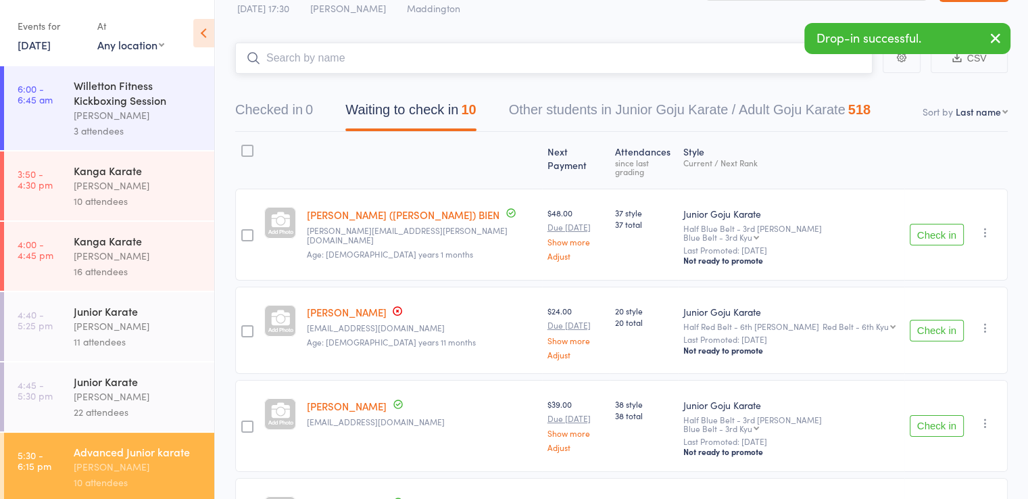
scroll to position [68, 0]
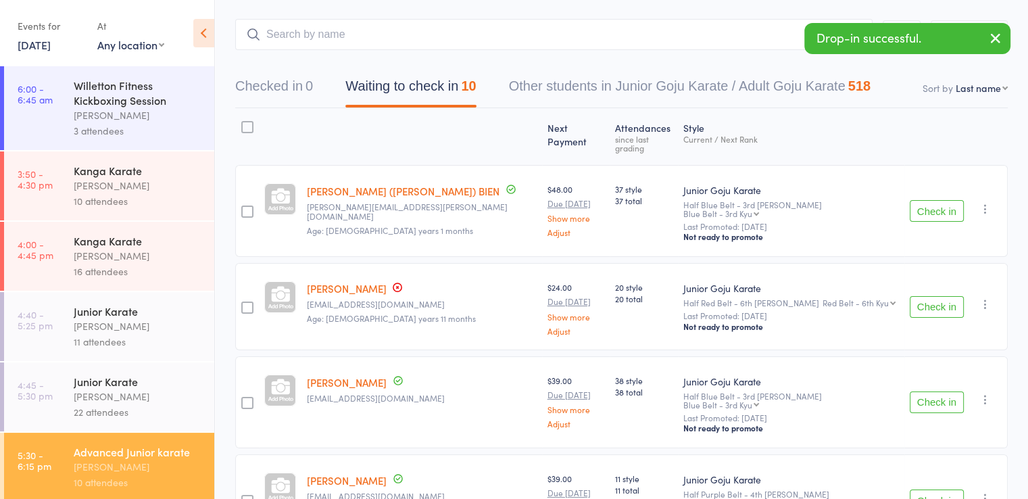
click at [933, 200] on button "Check in" at bounding box center [937, 211] width 54 height 22
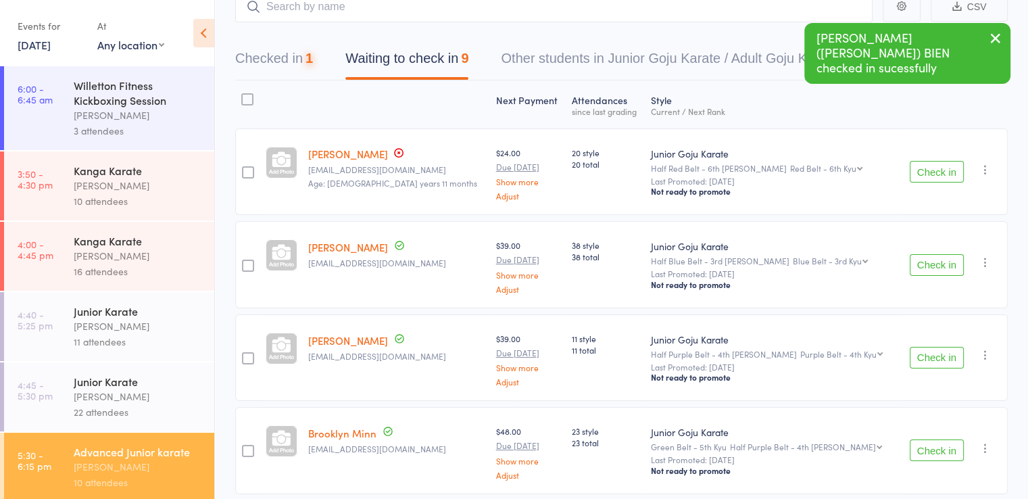
scroll to position [135, 0]
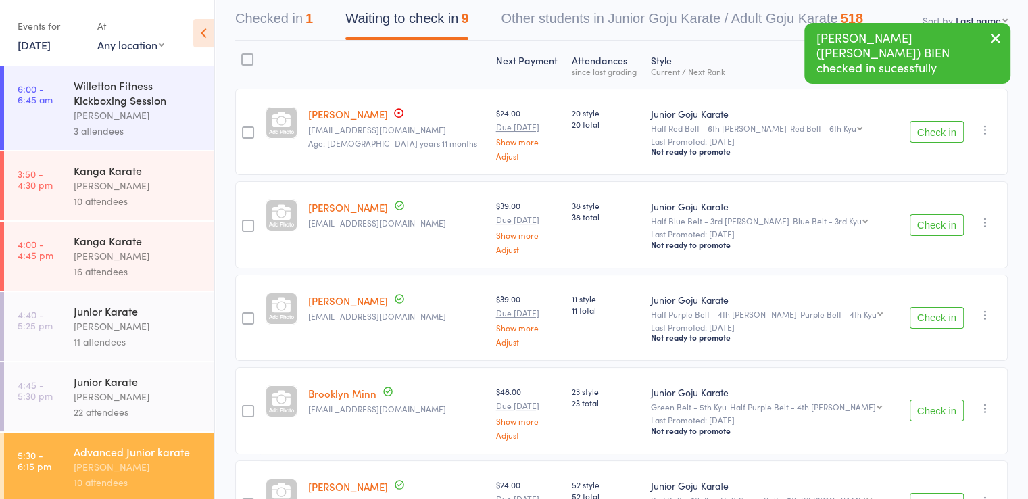
click at [937, 222] on button "Check in" at bounding box center [937, 225] width 54 height 22
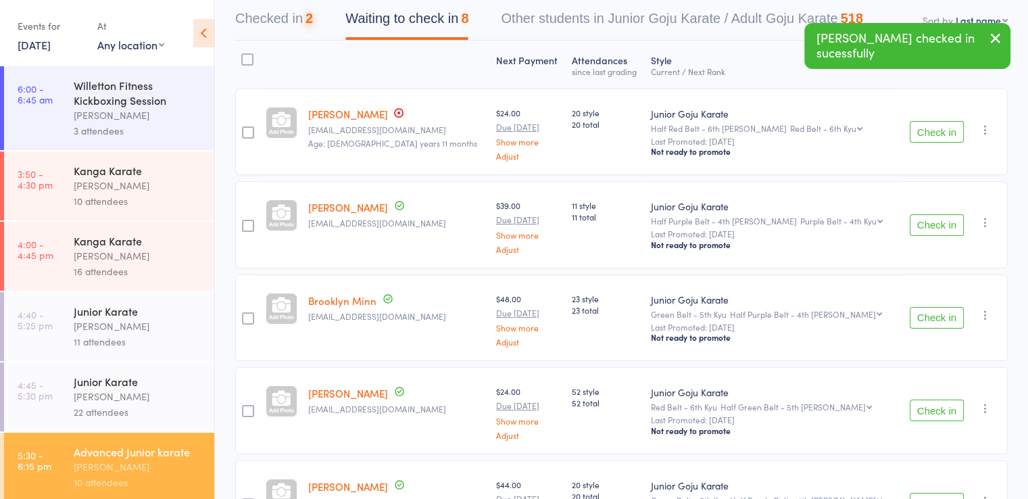
click at [937, 222] on button "Check in" at bounding box center [937, 225] width 54 height 22
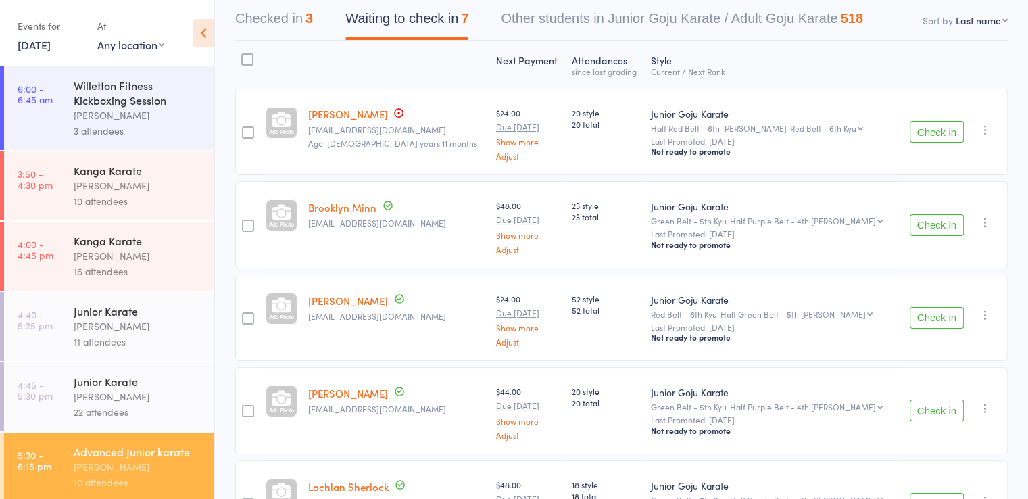
click at [940, 222] on button "Check in" at bounding box center [937, 225] width 54 height 22
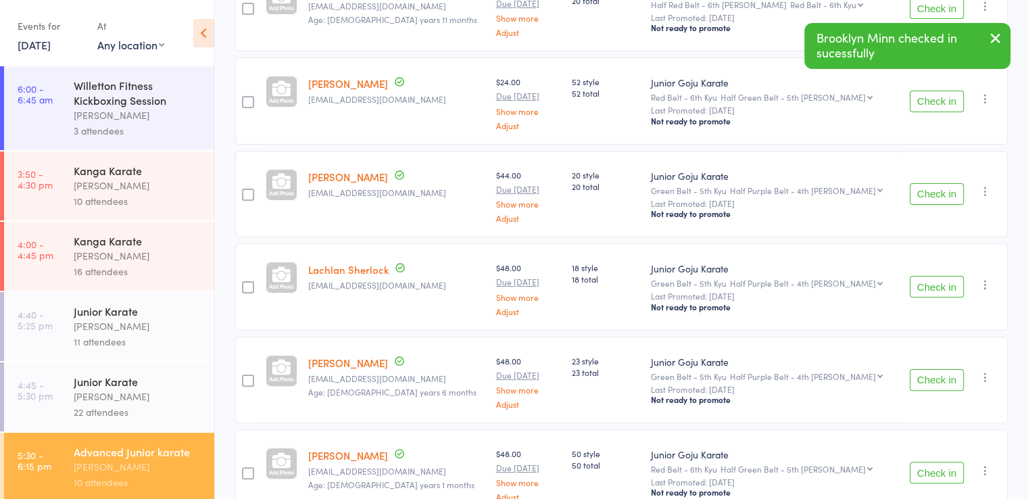
scroll to position [270, 0]
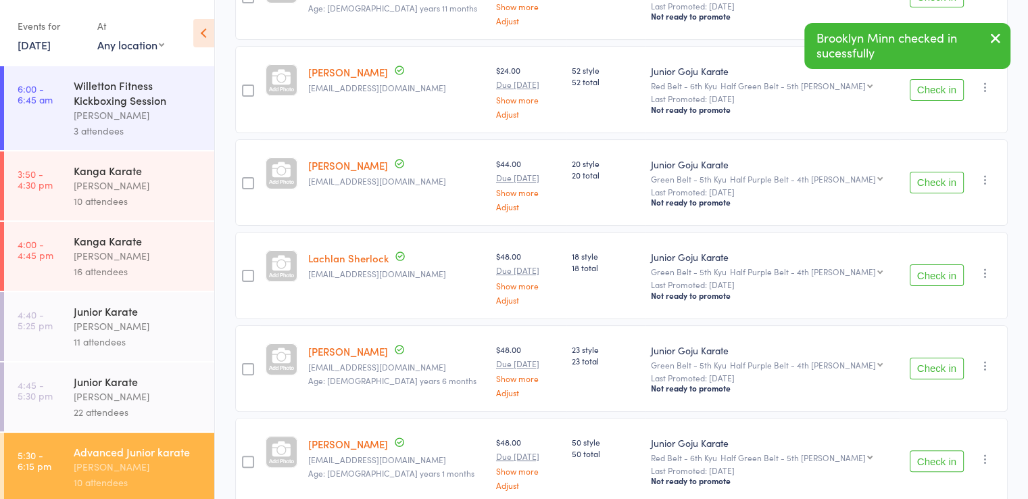
click at [939, 188] on button "Check in" at bounding box center [937, 183] width 54 height 22
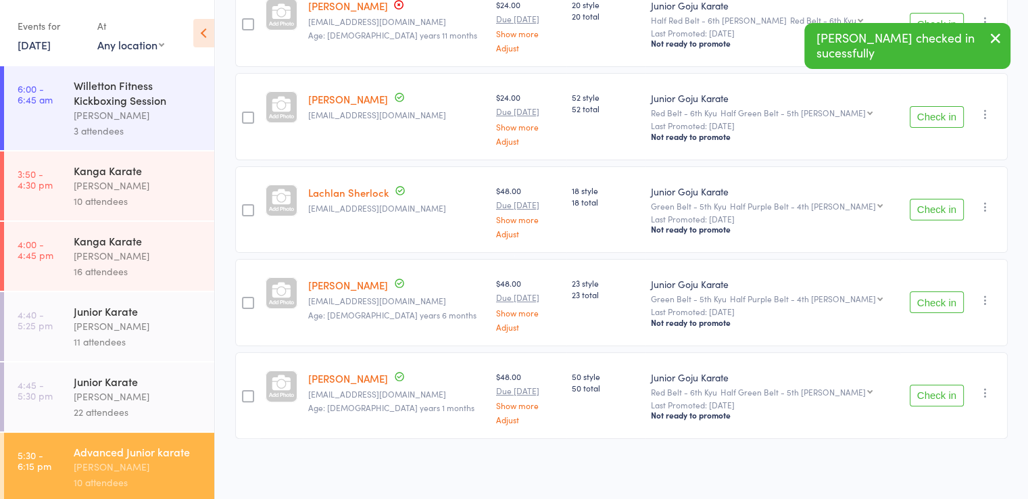
scroll to position [241, 0]
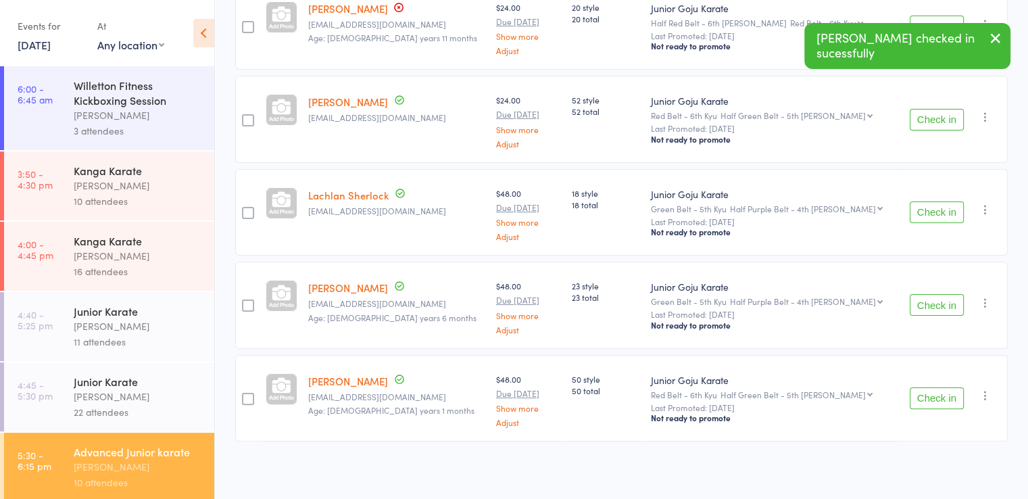
click at [937, 207] on button "Check in" at bounding box center [937, 212] width 54 height 22
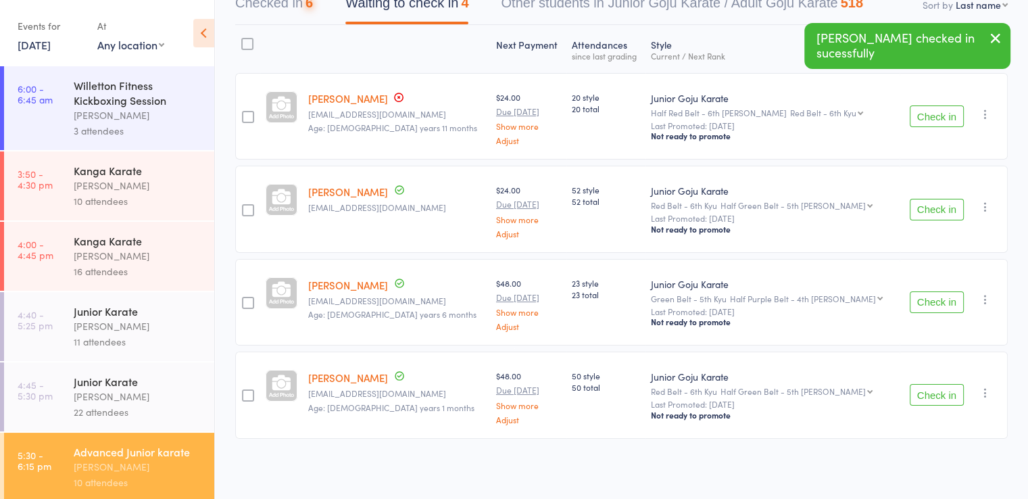
scroll to position [148, 0]
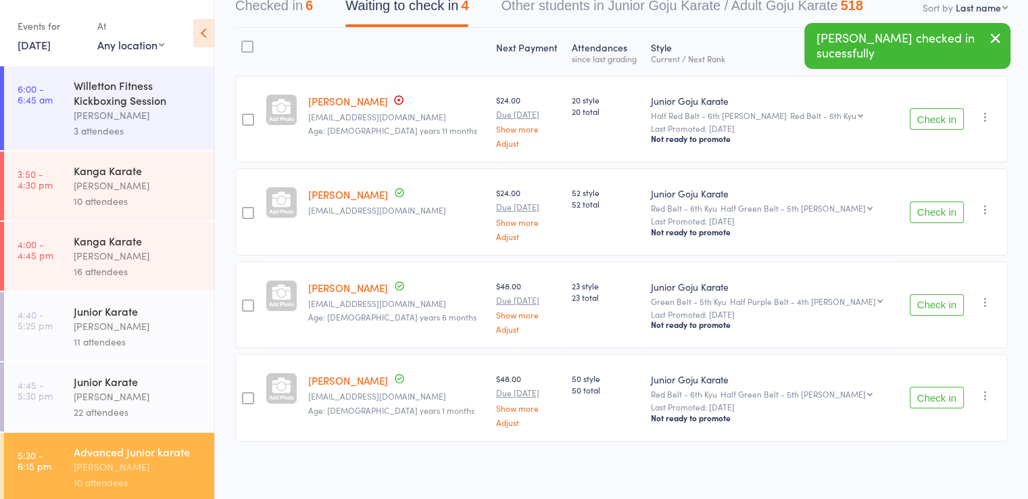
click at [941, 299] on button "Check in" at bounding box center [937, 305] width 54 height 22
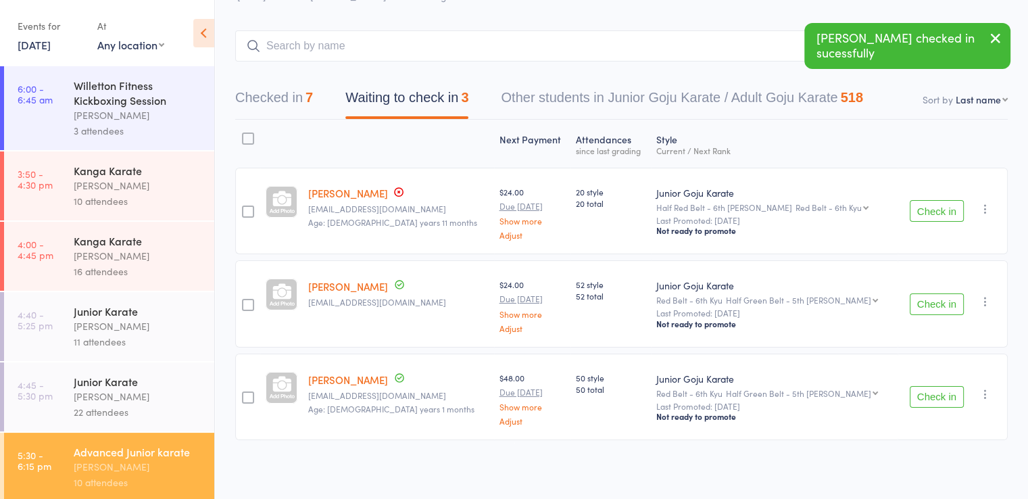
click at [933, 395] on button "Check in" at bounding box center [937, 397] width 54 height 22
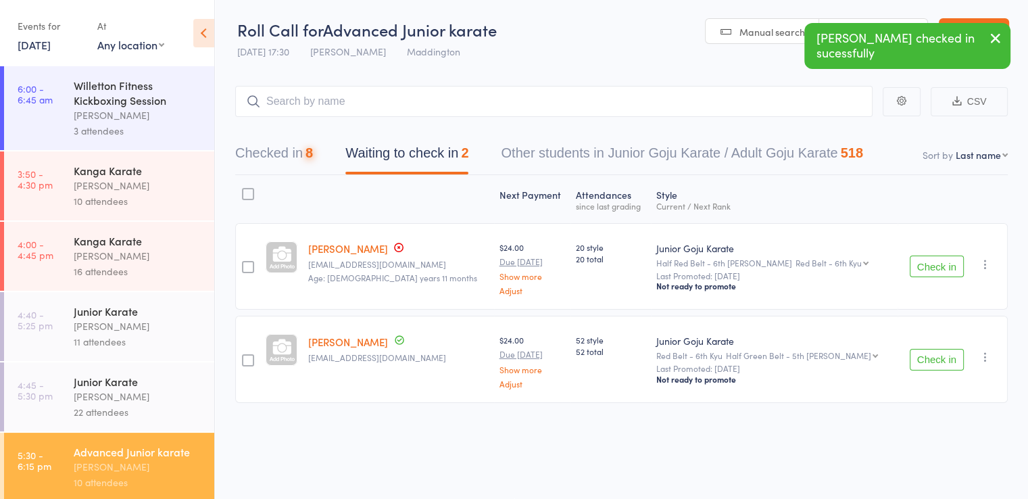
scroll to position [0, 0]
click at [326, 100] on input "search" at bounding box center [553, 102] width 637 height 31
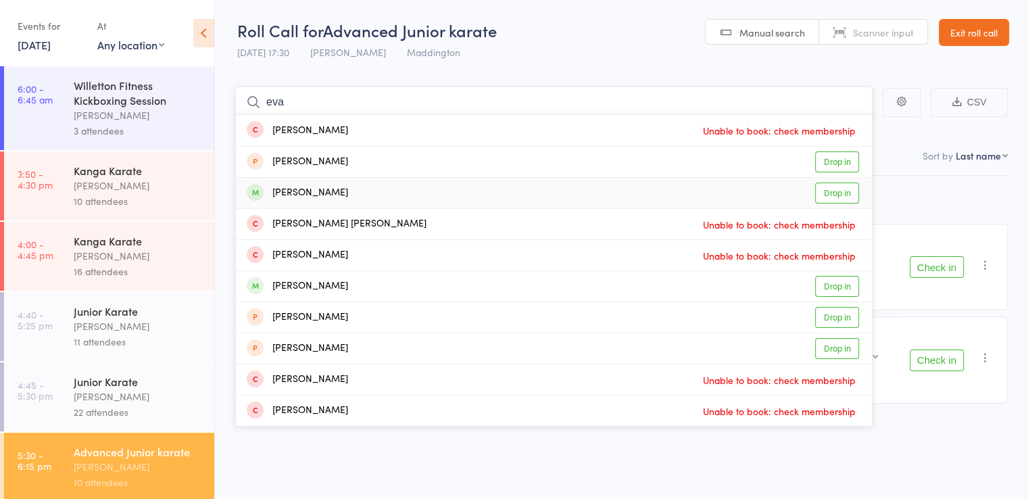
type input "eva"
click at [343, 185] on div "Eva Chooramun Drop in" at bounding box center [554, 193] width 636 height 30
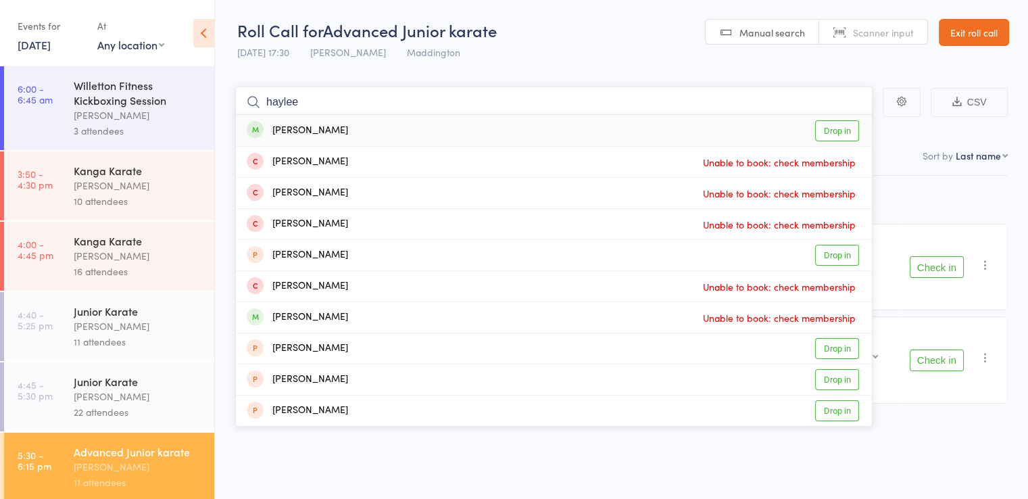
type input "haylee"
click at [345, 125] on div "Hayley Grose Drop in" at bounding box center [554, 130] width 636 height 31
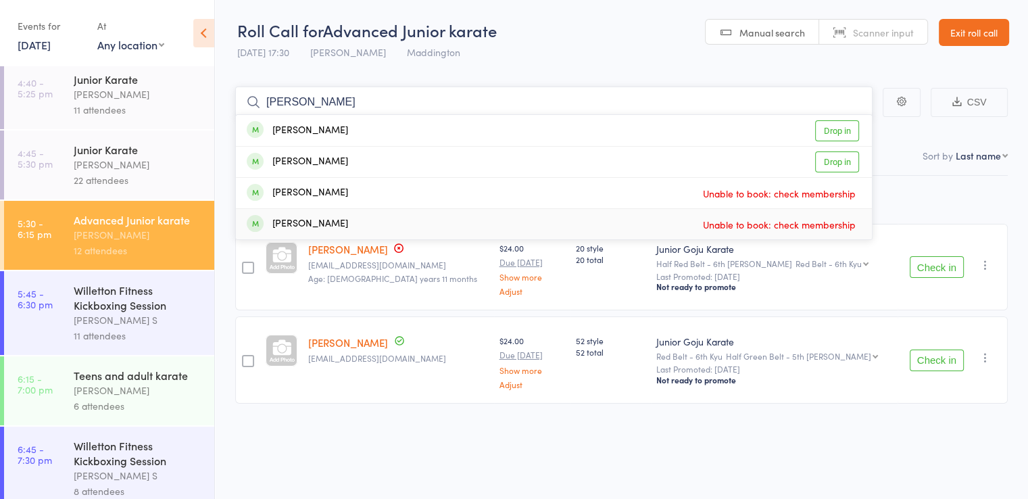
scroll to position [248, 0]
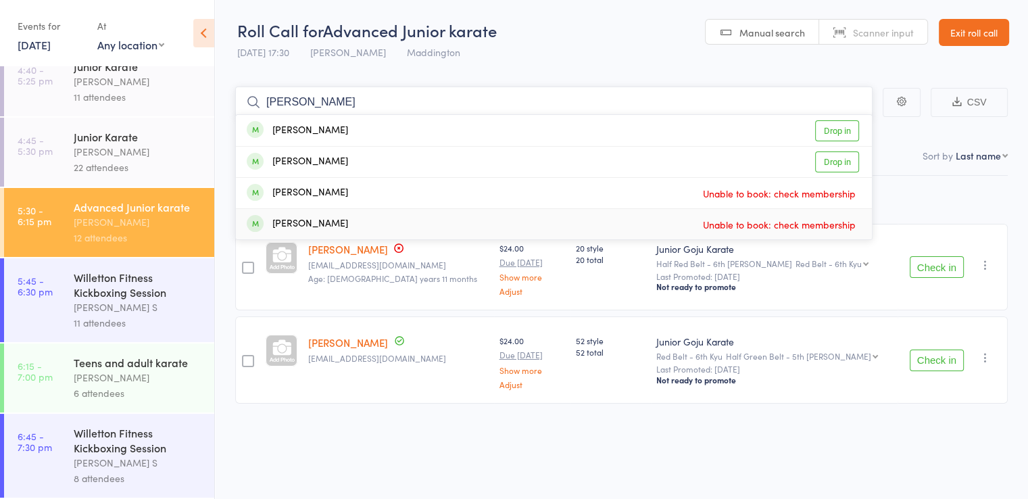
type input "ezra"
click at [86, 379] on div "[PERSON_NAME]" at bounding box center [138, 378] width 129 height 16
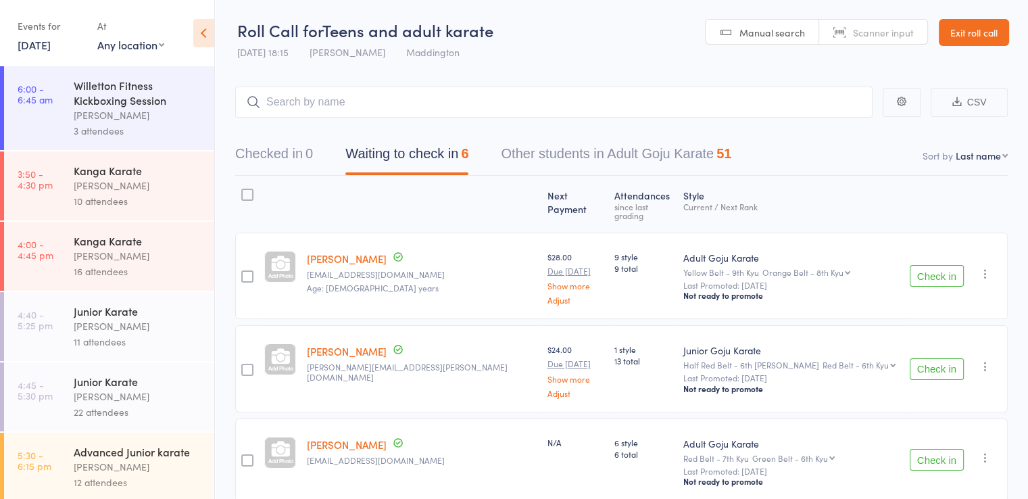
click at [924, 270] on button "Check in" at bounding box center [937, 276] width 54 height 22
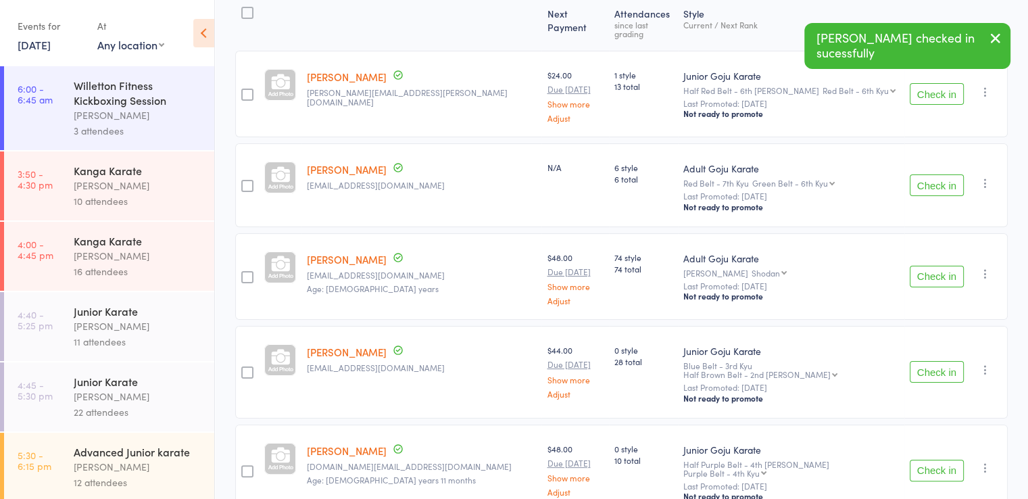
scroll to position [203, 0]
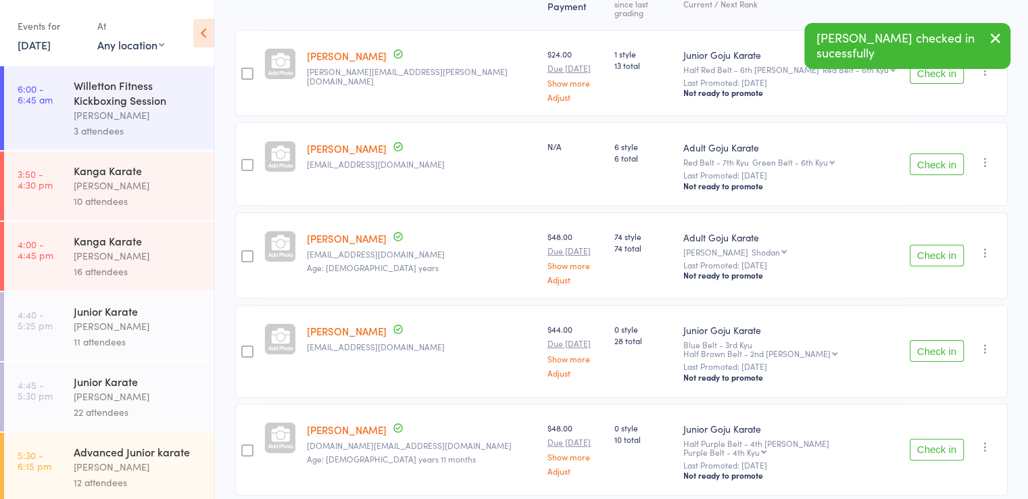
click at [942, 340] on button "Check in" at bounding box center [937, 351] width 54 height 22
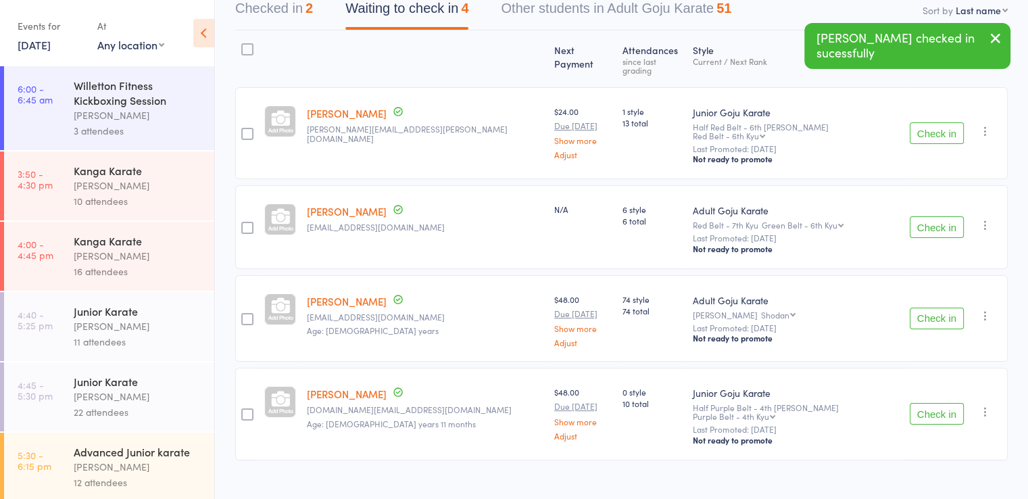
click at [945, 403] on button "Check in" at bounding box center [937, 414] width 54 height 22
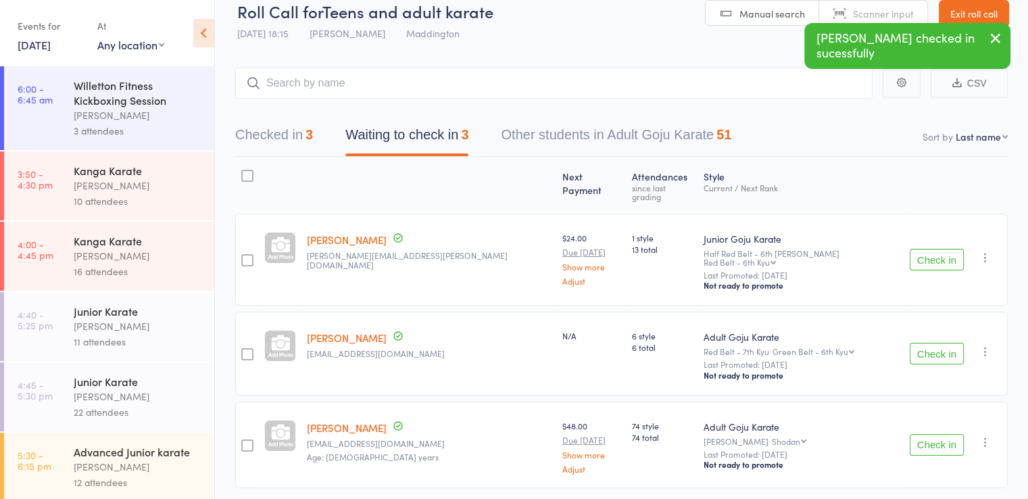
scroll to position [0, 0]
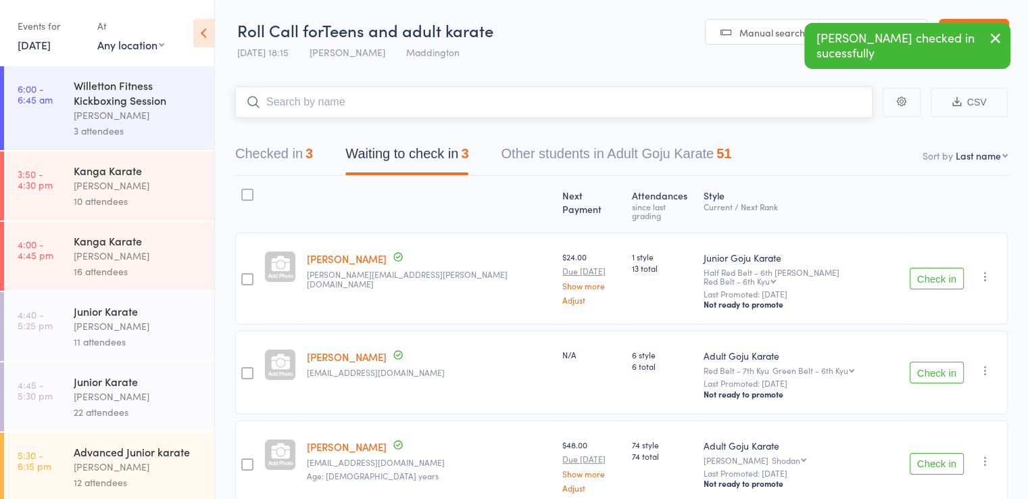
click at [376, 101] on input "search" at bounding box center [553, 102] width 637 height 31
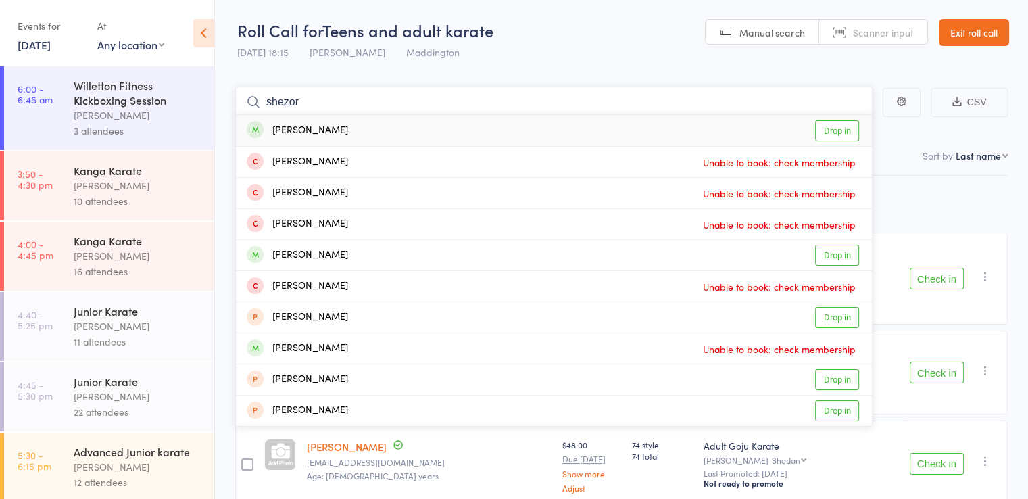
type input "shezor"
click at [386, 130] on div "Shehzor Dhiman Drop in" at bounding box center [554, 130] width 636 height 31
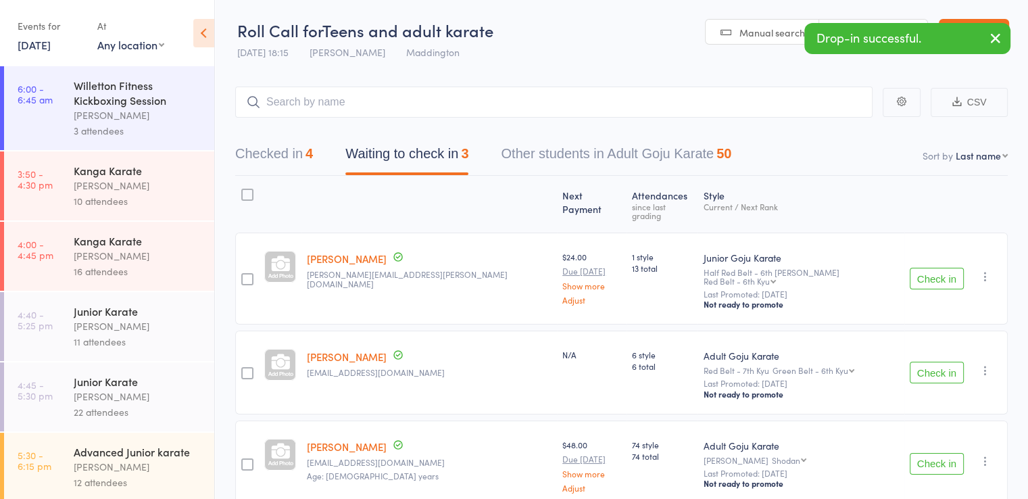
click at [995, 41] on icon "button" at bounding box center [995, 38] width 16 height 17
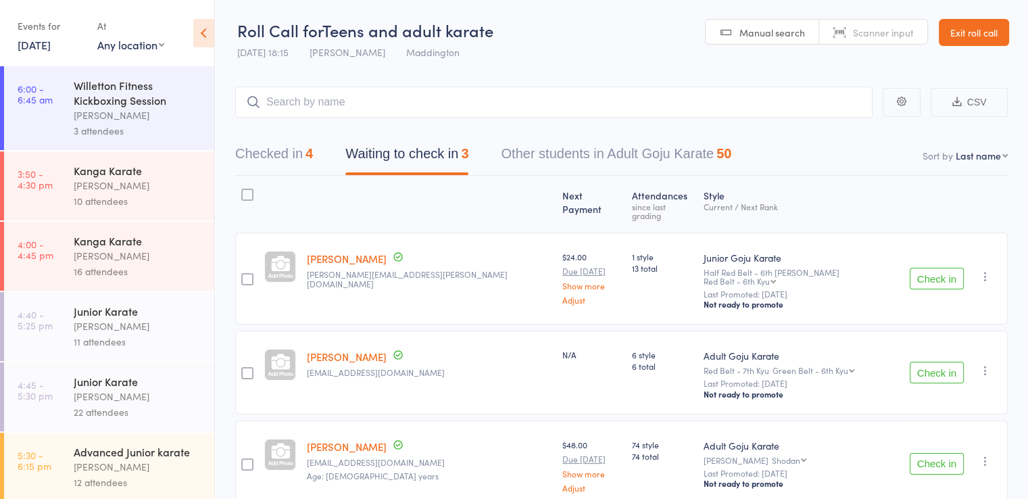
click at [975, 37] on link "Exit roll call" at bounding box center [974, 32] width 70 height 27
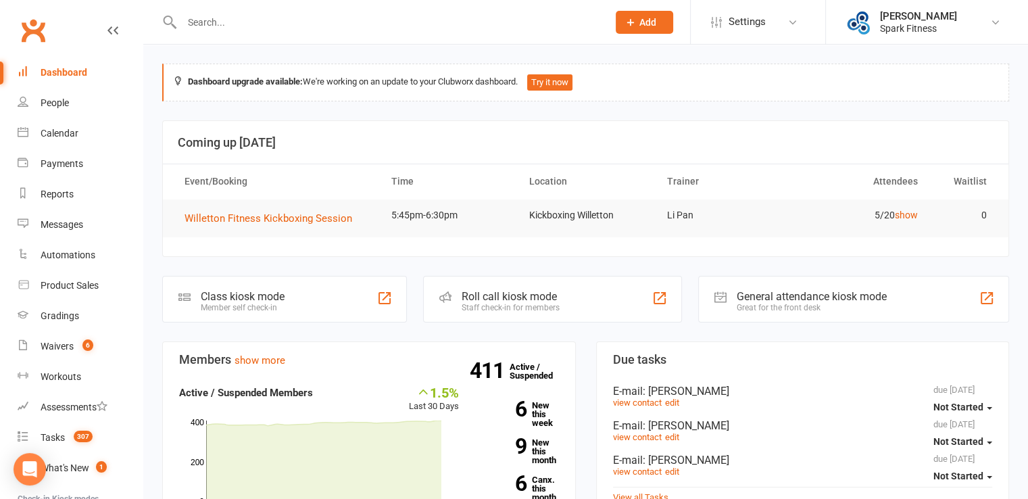
click at [314, 28] on input "text" at bounding box center [388, 22] width 420 height 19
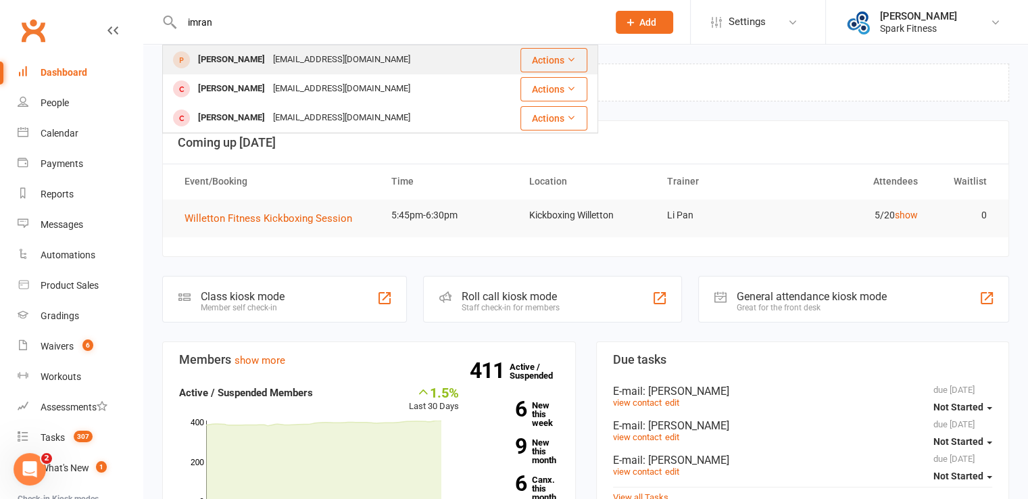
type input "imran"
click at [306, 61] on div "[EMAIL_ADDRESS][DOMAIN_NAME]" at bounding box center [341, 60] width 145 height 20
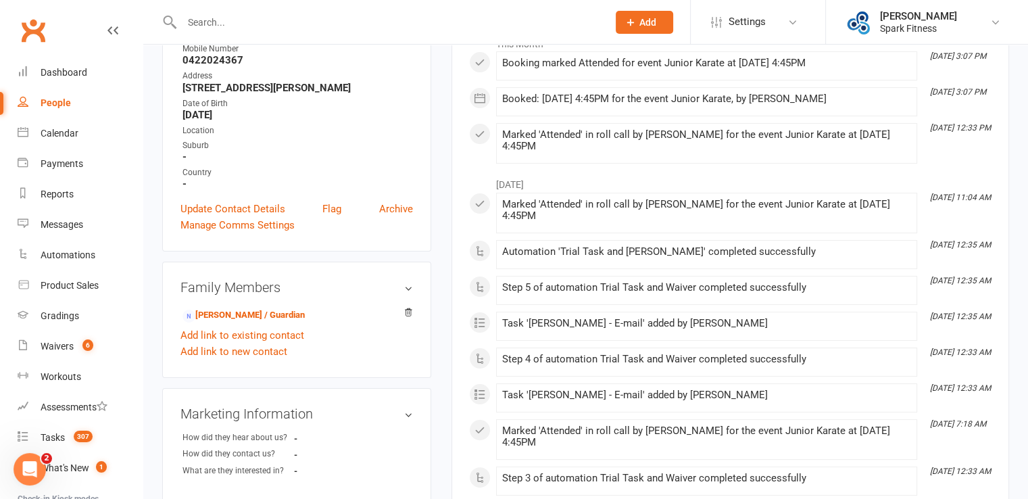
scroll to position [135, 0]
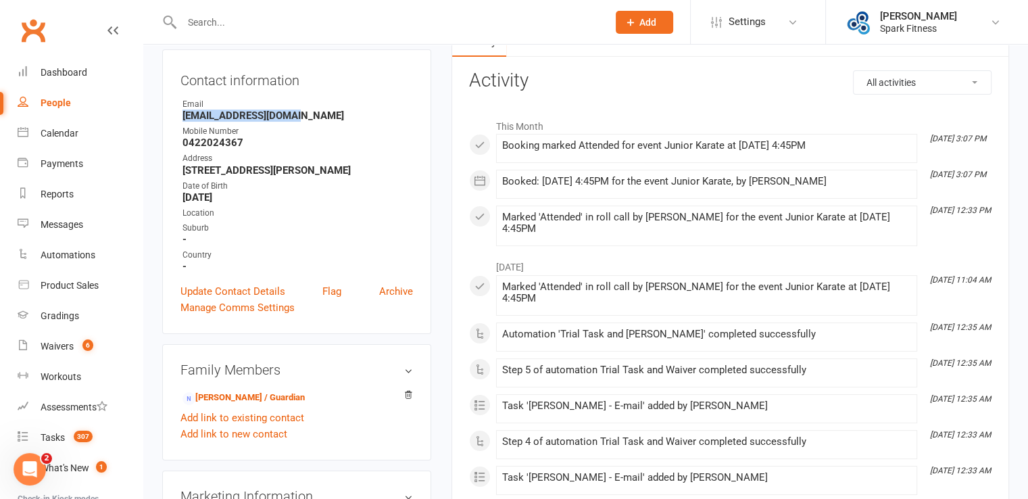
drag, startPoint x: 182, startPoint y: 116, endPoint x: 301, endPoint y: 120, distance: 119.0
click at [301, 120] on strong "[EMAIL_ADDRESS][DOMAIN_NAME]" at bounding box center [297, 115] width 230 height 12
copy strong "[EMAIL_ADDRESS][DOMAIN_NAME]"
click at [56, 357] on link "Waivers 6" at bounding box center [80, 346] width 125 height 30
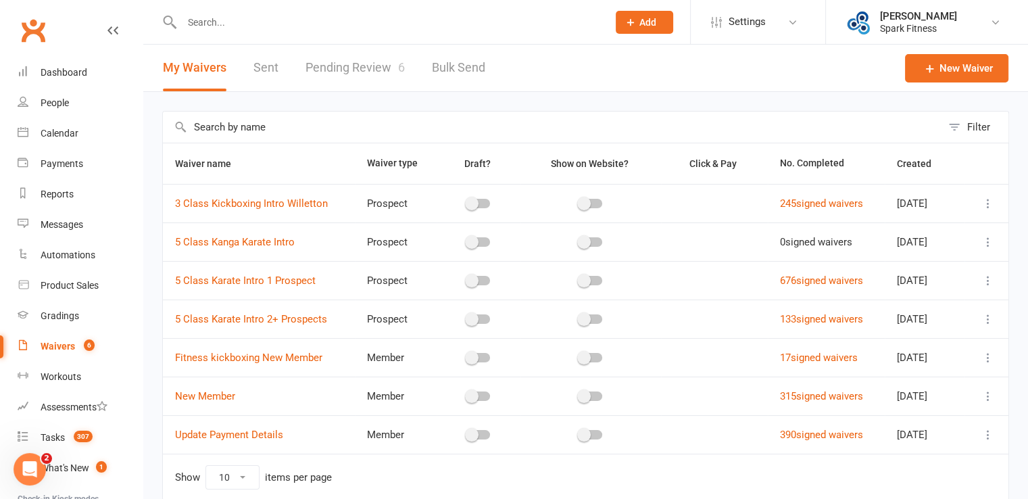
click at [987, 393] on icon at bounding box center [988, 396] width 14 height 14
click at [902, 474] on link "Copy external link to clipboard" at bounding box center [906, 475] width 159 height 27
click at [60, 345] on div "Waivers" at bounding box center [58, 346] width 34 height 11
click at [343, 68] on link "Pending Review 6" at bounding box center [354, 68] width 99 height 47
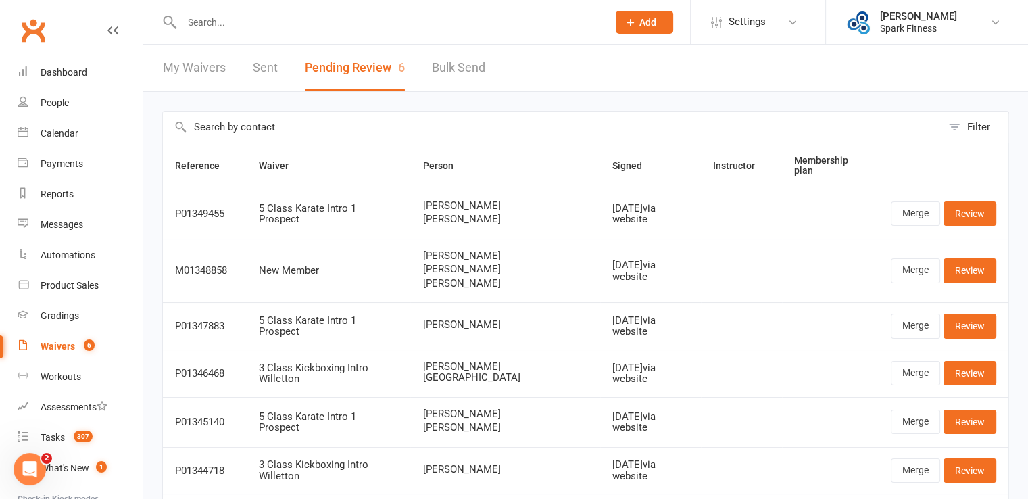
paste input "[EMAIL_ADDRESS][DOMAIN_NAME]"
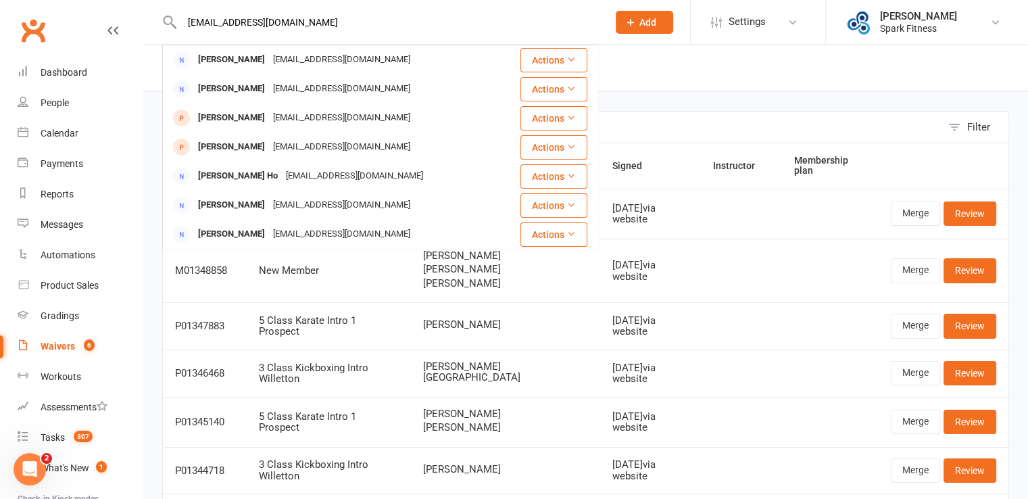
type input "[EMAIL_ADDRESS][DOMAIN_NAME]"
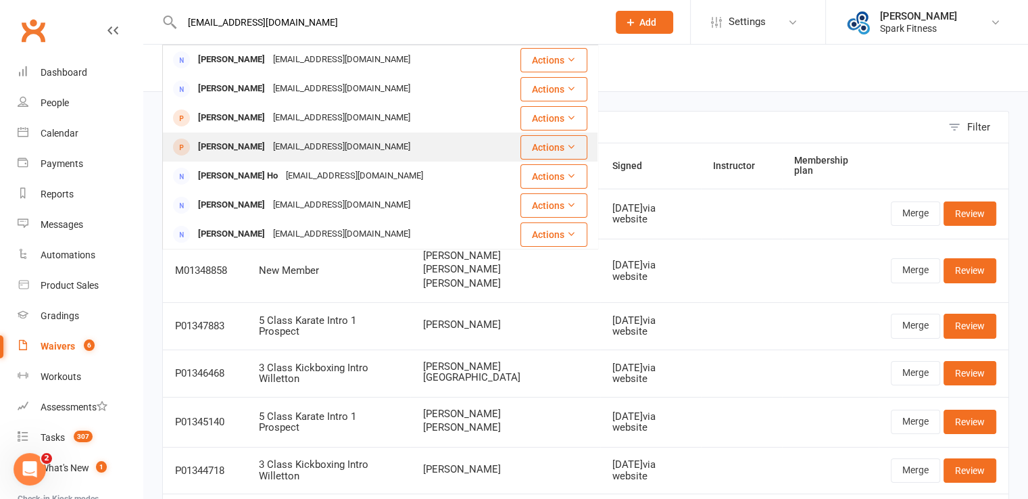
click at [318, 150] on div "[EMAIL_ADDRESS][DOMAIN_NAME]" at bounding box center [341, 147] width 145 height 20
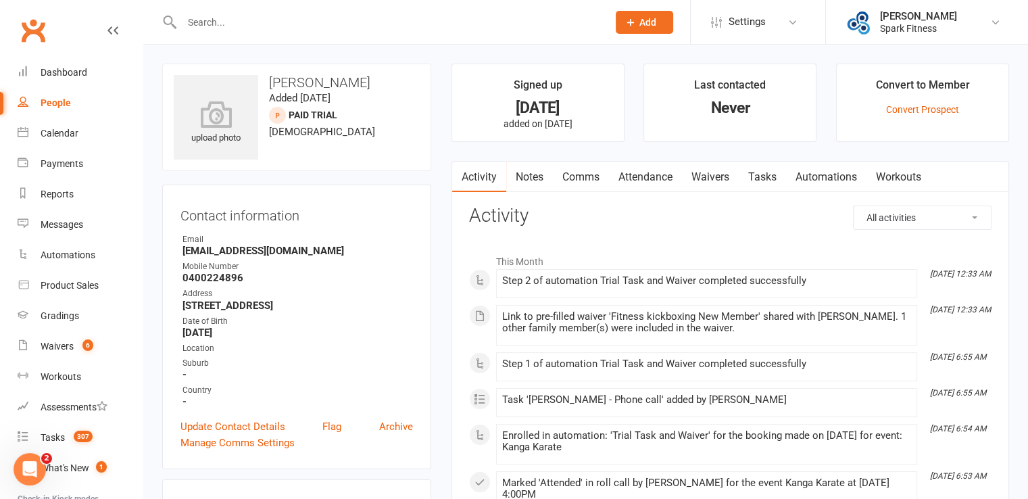
drag, startPoint x: 260, startPoint y: 23, endPoint x: 228, endPoint y: 30, distance: 33.1
click at [228, 29] on input "text" at bounding box center [388, 22] width 420 height 19
paste input "[EMAIL_ADDRESS][DOMAIN_NAME]"
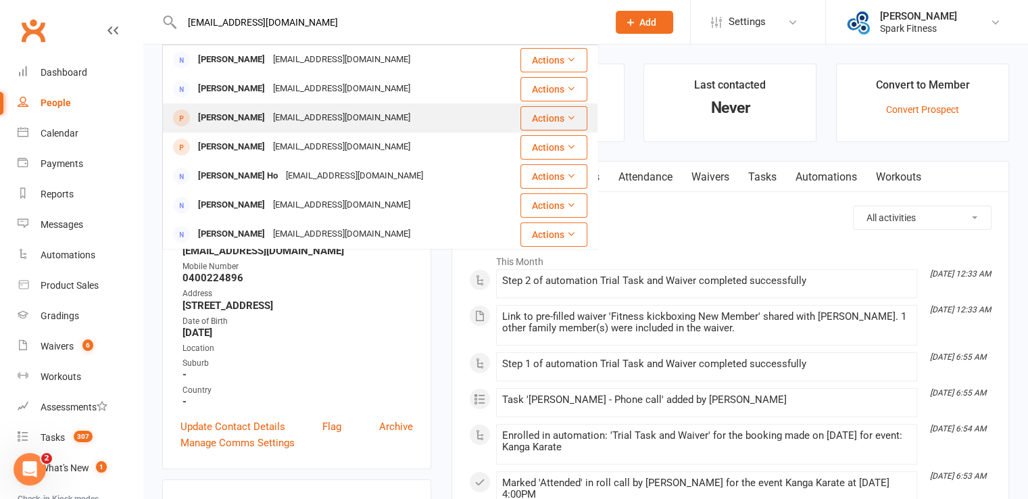
type input "[EMAIL_ADDRESS][DOMAIN_NAME]"
click at [284, 114] on div "[EMAIL_ADDRESS][DOMAIN_NAME]" at bounding box center [341, 118] width 145 height 20
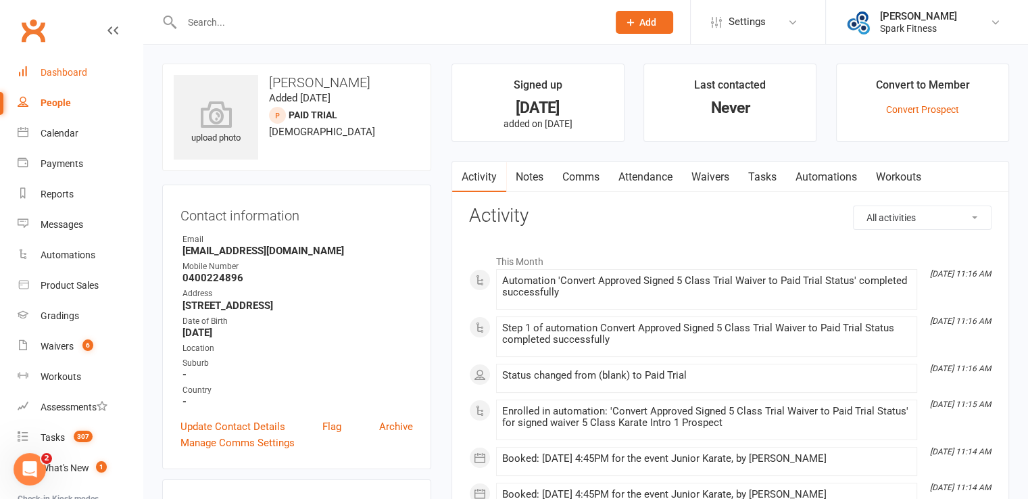
click at [73, 71] on div "Dashboard" at bounding box center [64, 72] width 47 height 11
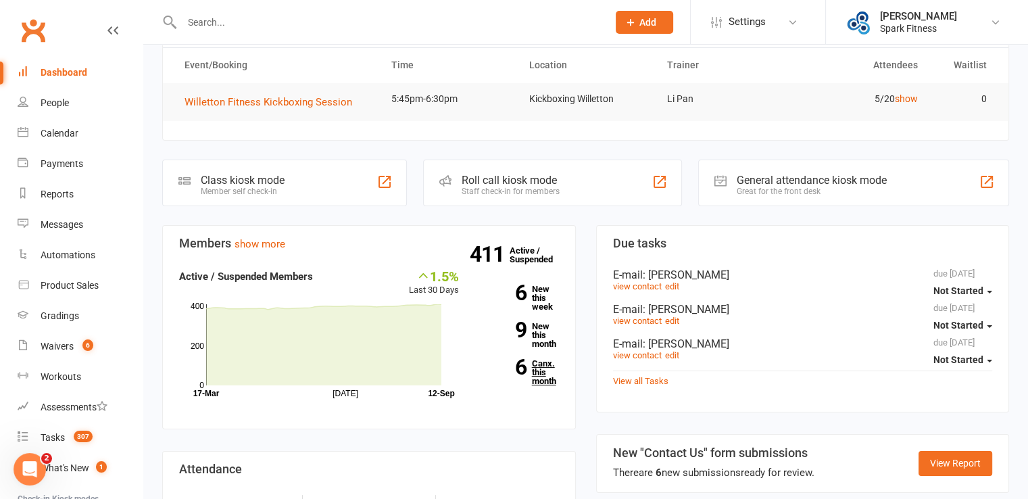
scroll to position [135, 0]
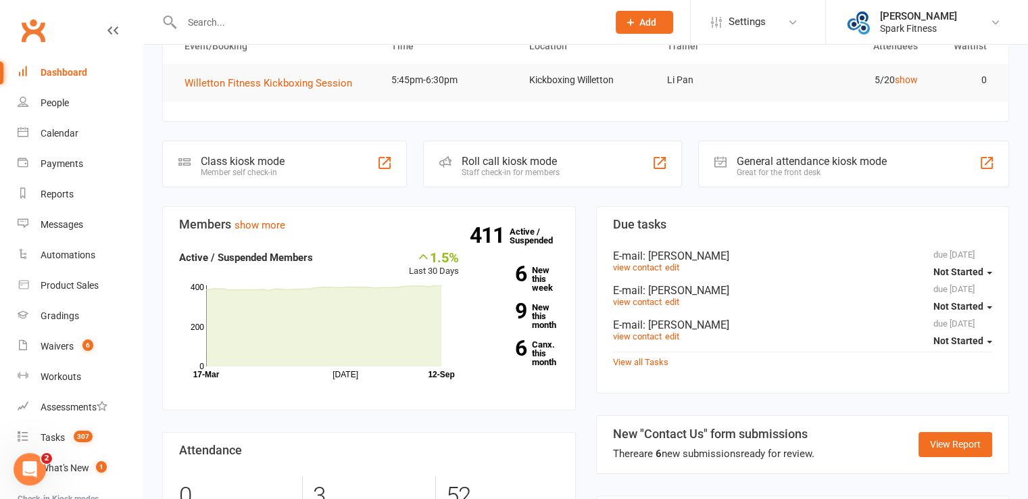
click at [537, 297] on div "411 Active / Suspended 6 New this week 9 New this month 6 Canx. this month" at bounding box center [519, 313] width 100 height 128
click at [538, 310] on link "9 New this month" at bounding box center [519, 316] width 80 height 26
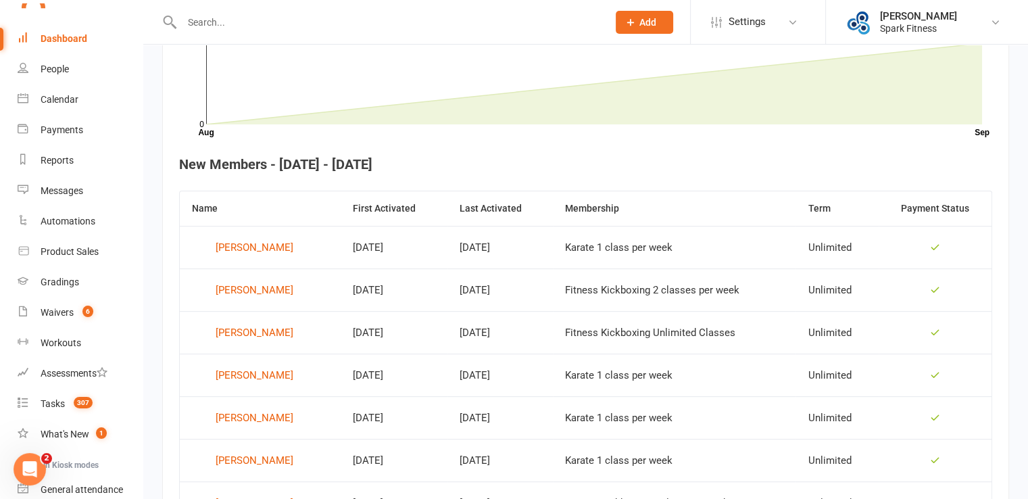
scroll to position [151, 0]
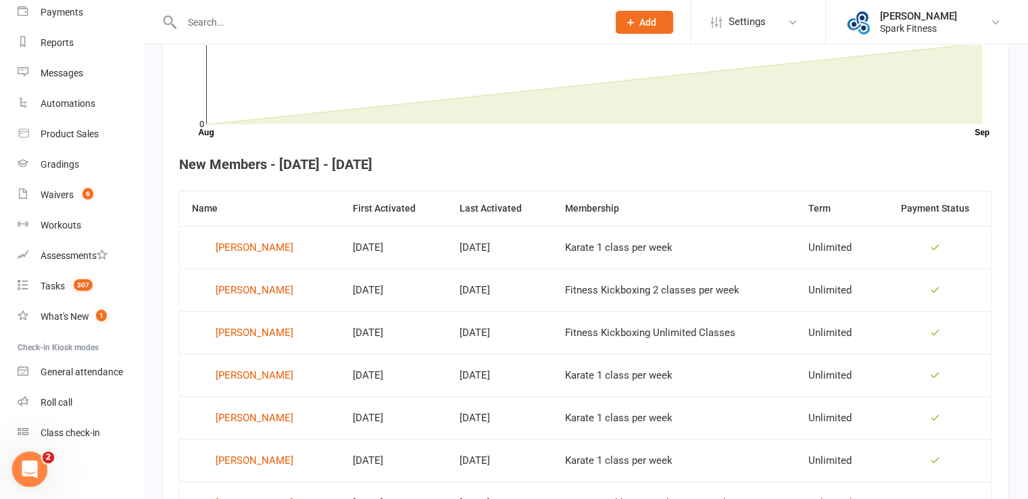
click at [28, 477] on div "Open Intercom Messenger" at bounding box center [27, 467] width 45 height 45
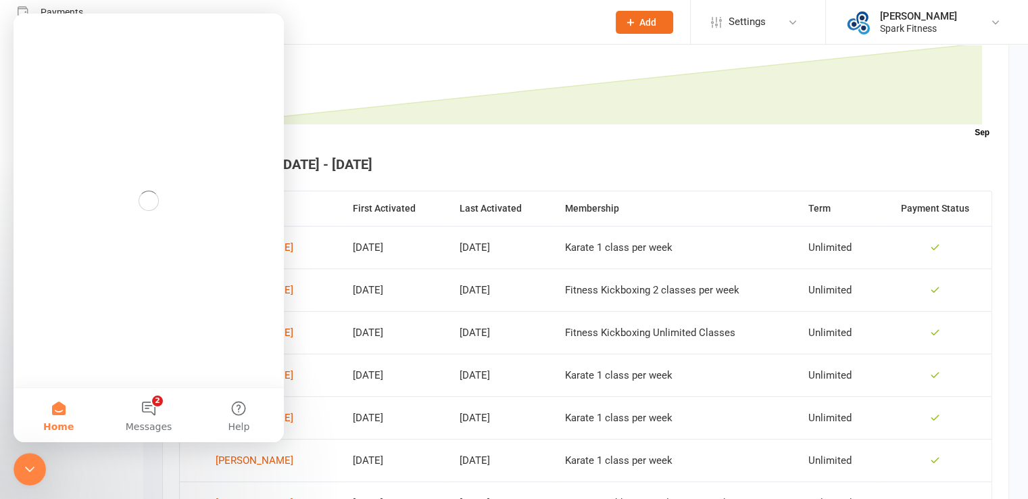
scroll to position [0, 0]
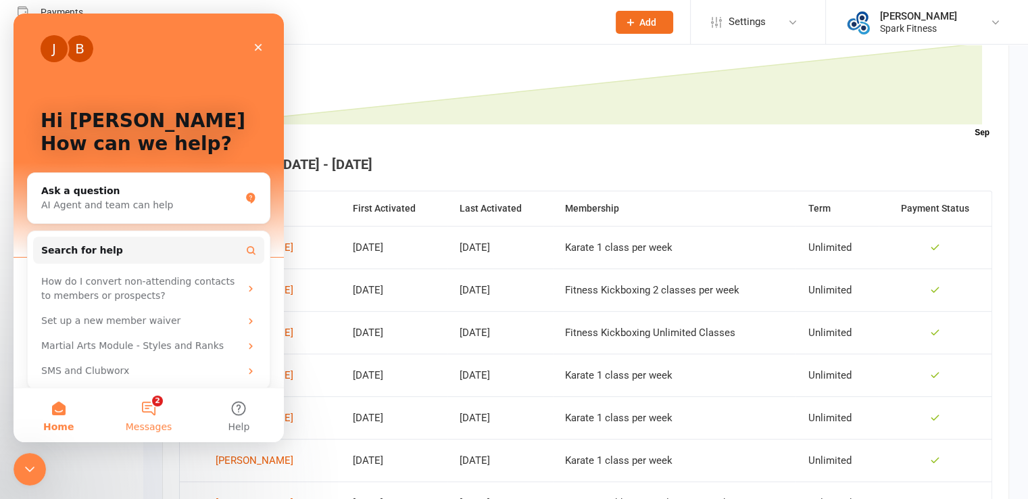
click at [145, 416] on button "2 Messages" at bounding box center [148, 415] width 90 height 54
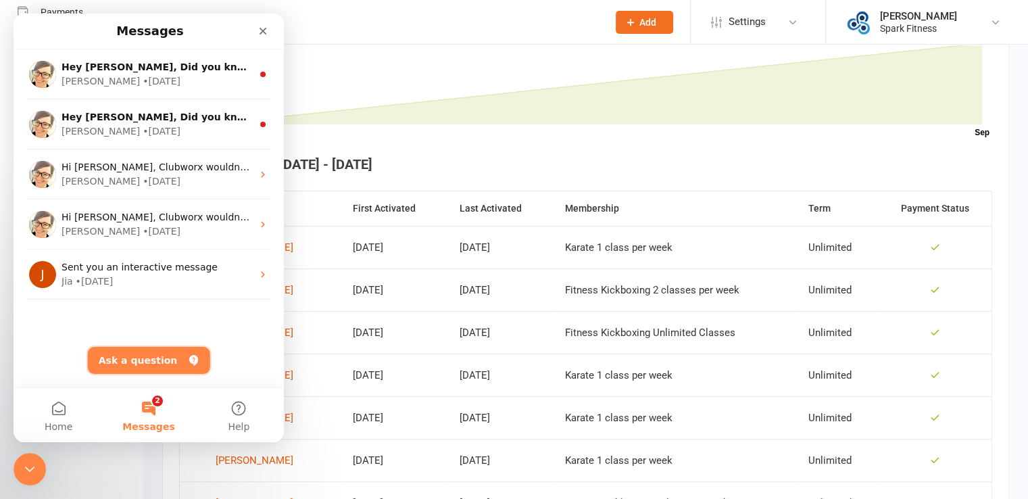
click at [143, 359] on button "Ask a question" at bounding box center [149, 360] width 122 height 27
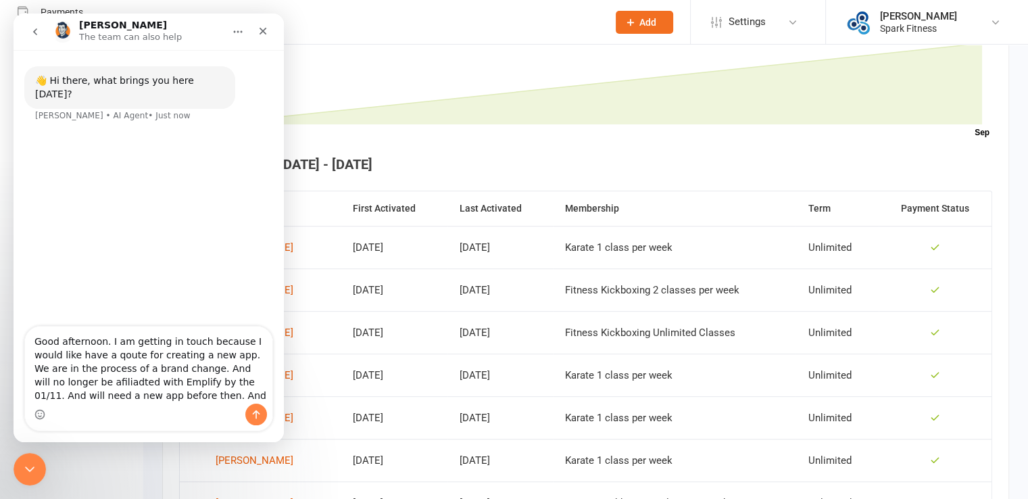
type textarea "Good afternoon. I am getting in touch because I would like have a qoute for cre…"
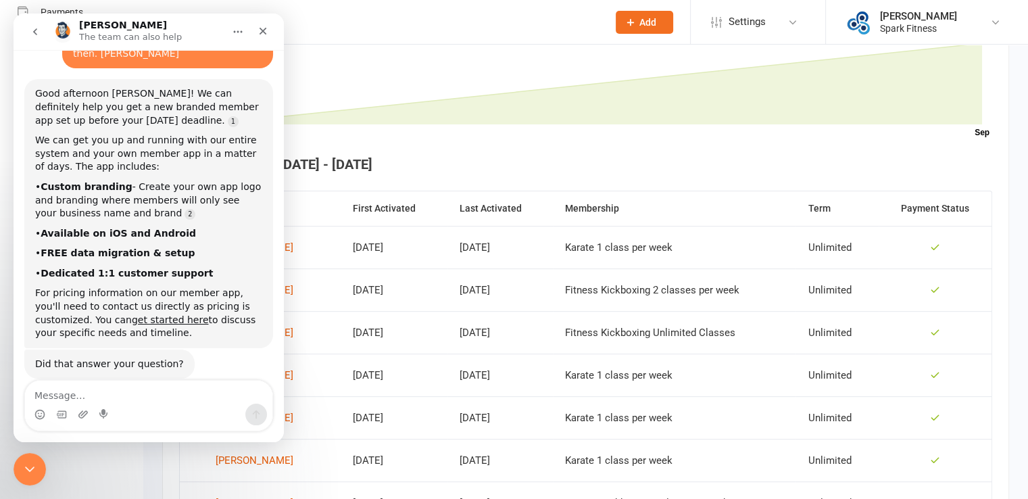
scroll to position [159, 0]
click at [132, 313] on link "get started here" at bounding box center [170, 318] width 77 height 11
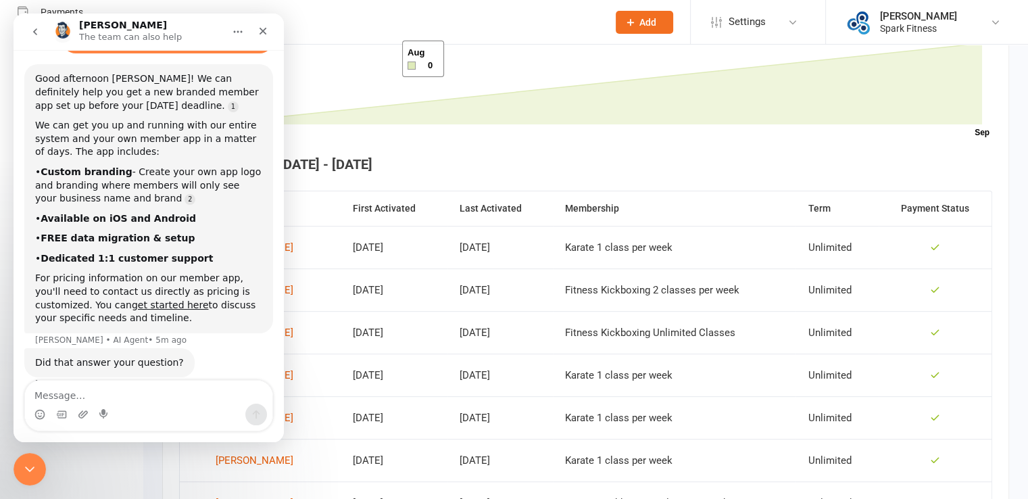
click at [405, 68] on rect at bounding box center [594, 83] width 776 height 81
click at [266, 34] on icon "Close" at bounding box center [263, 31] width 7 height 7
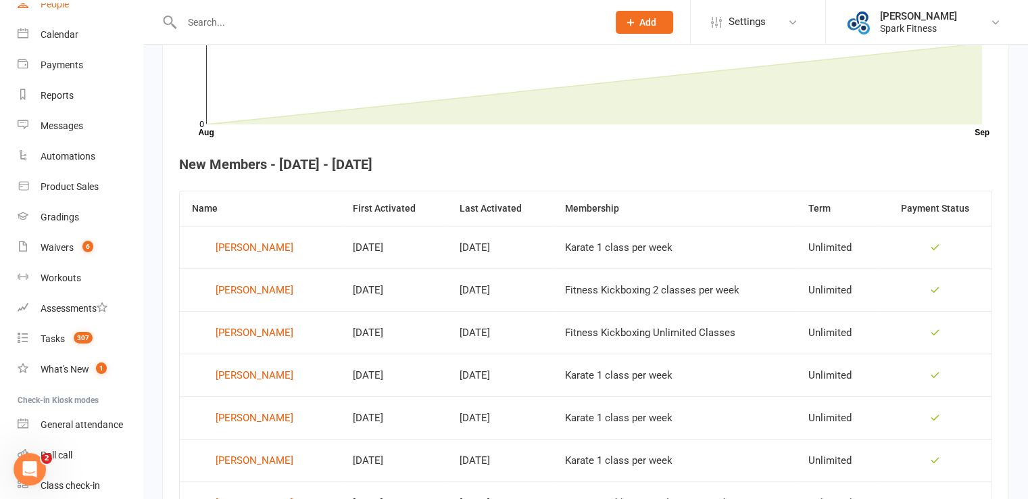
scroll to position [0, 0]
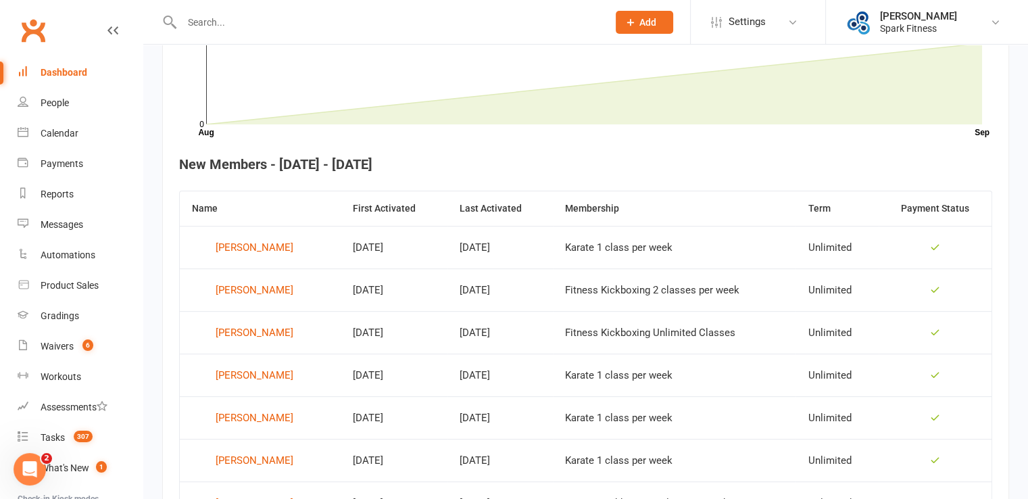
click at [71, 76] on div "Dashboard" at bounding box center [64, 72] width 47 height 11
